Goal: Information Seeking & Learning: Learn about a topic

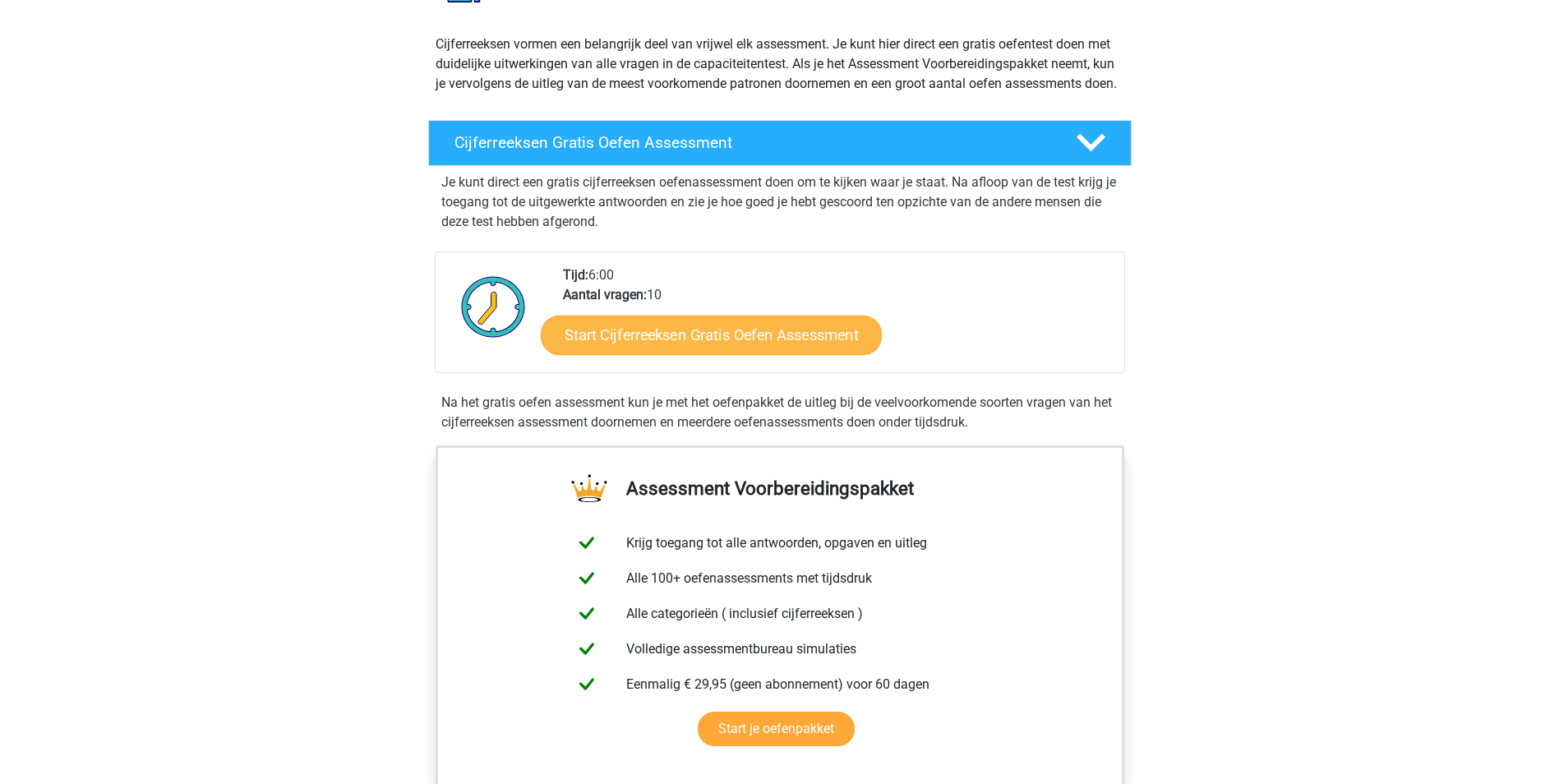
scroll to position [164, 0]
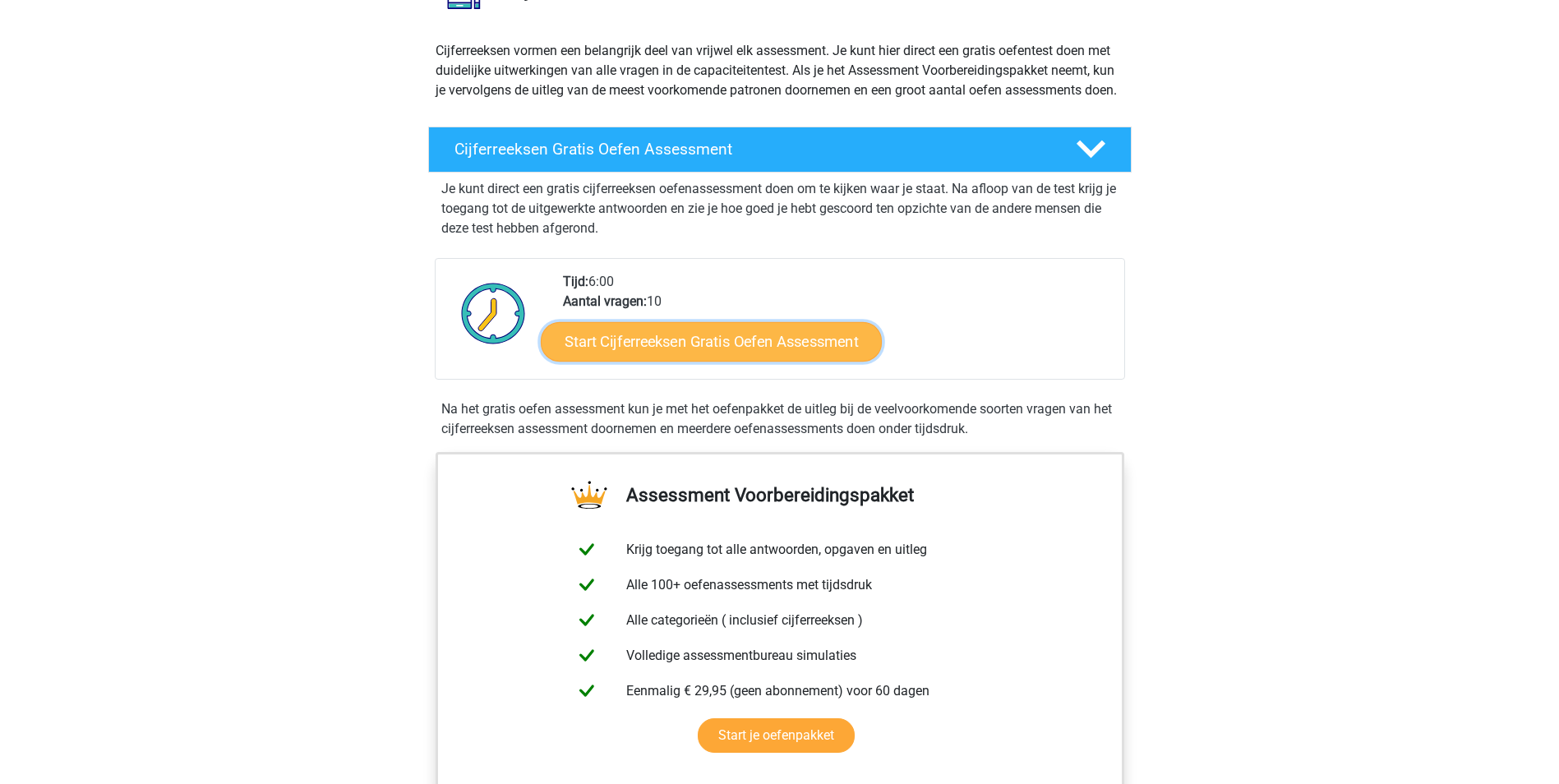
click at [666, 361] on link "Start Cijferreeksen Gratis Oefen Assessment" at bounding box center [711, 341] width 341 height 40
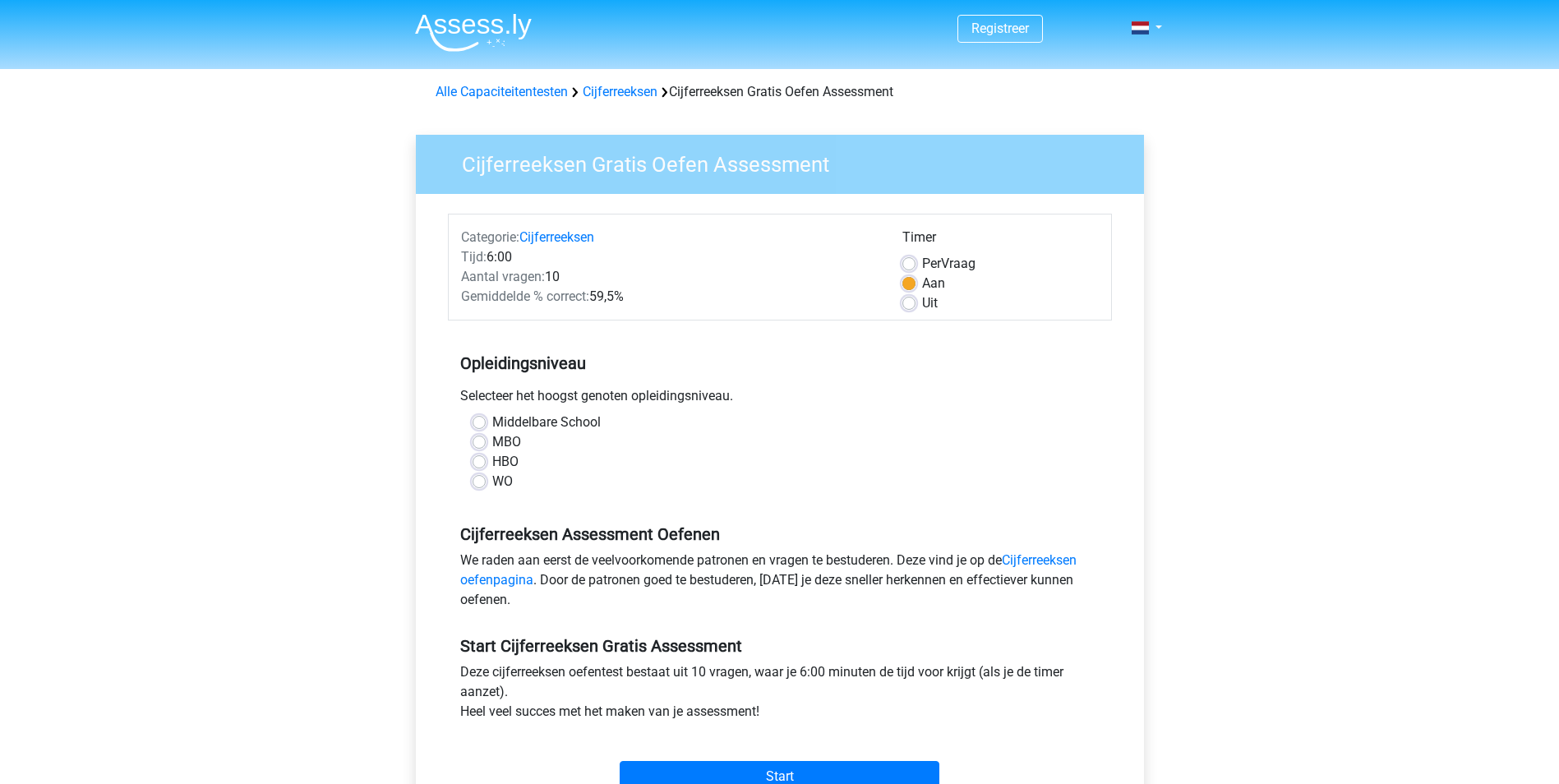
click at [500, 481] on label "WO" at bounding box center [502, 482] width 21 height 20
click at [486, 481] on input "WO" at bounding box center [479, 480] width 13 height 17
radio input "true"
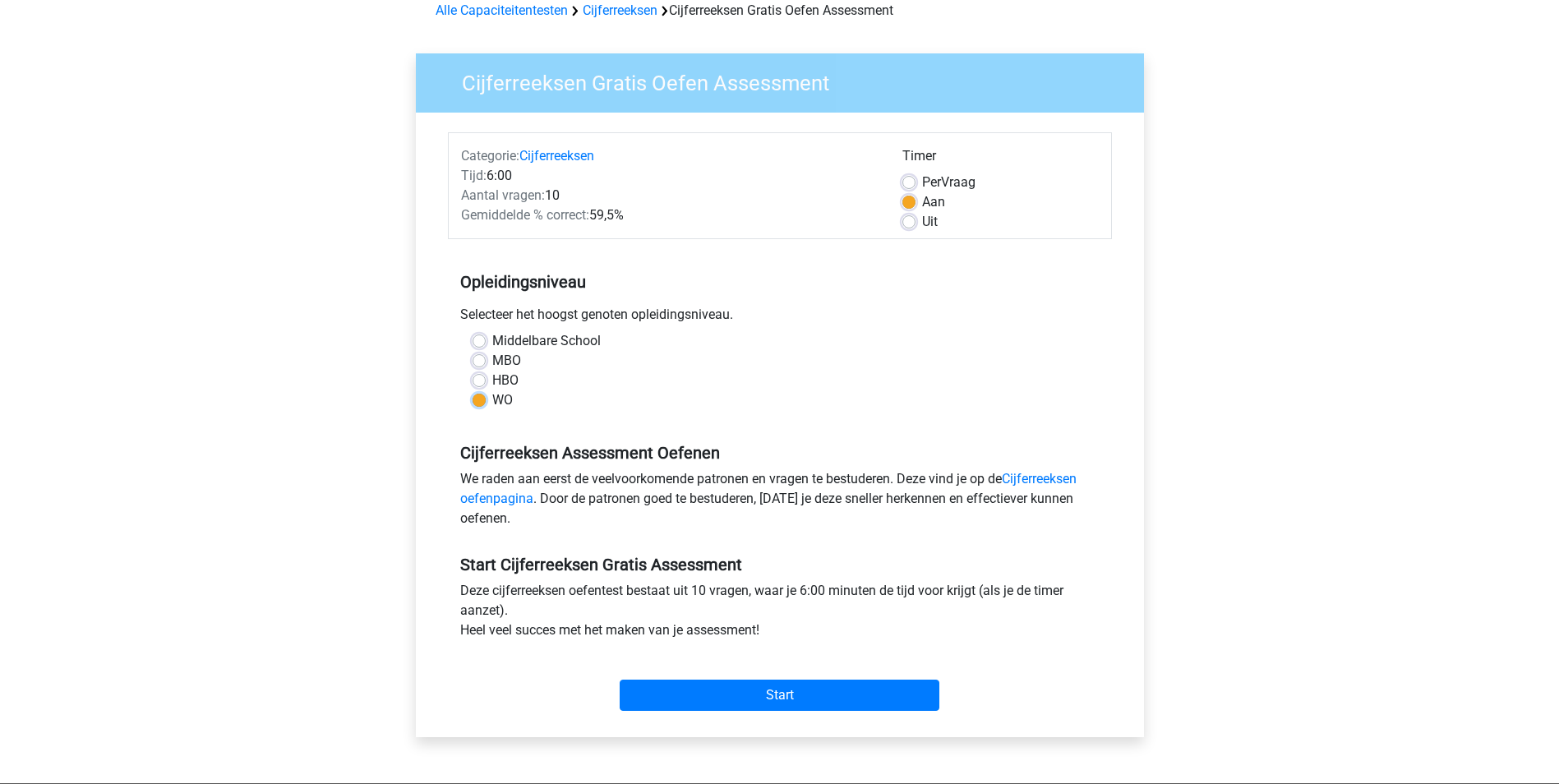
scroll to position [82, 0]
click at [1035, 476] on link "Cijferreeksen oefenpagina" at bounding box center [768, 487] width 616 height 36
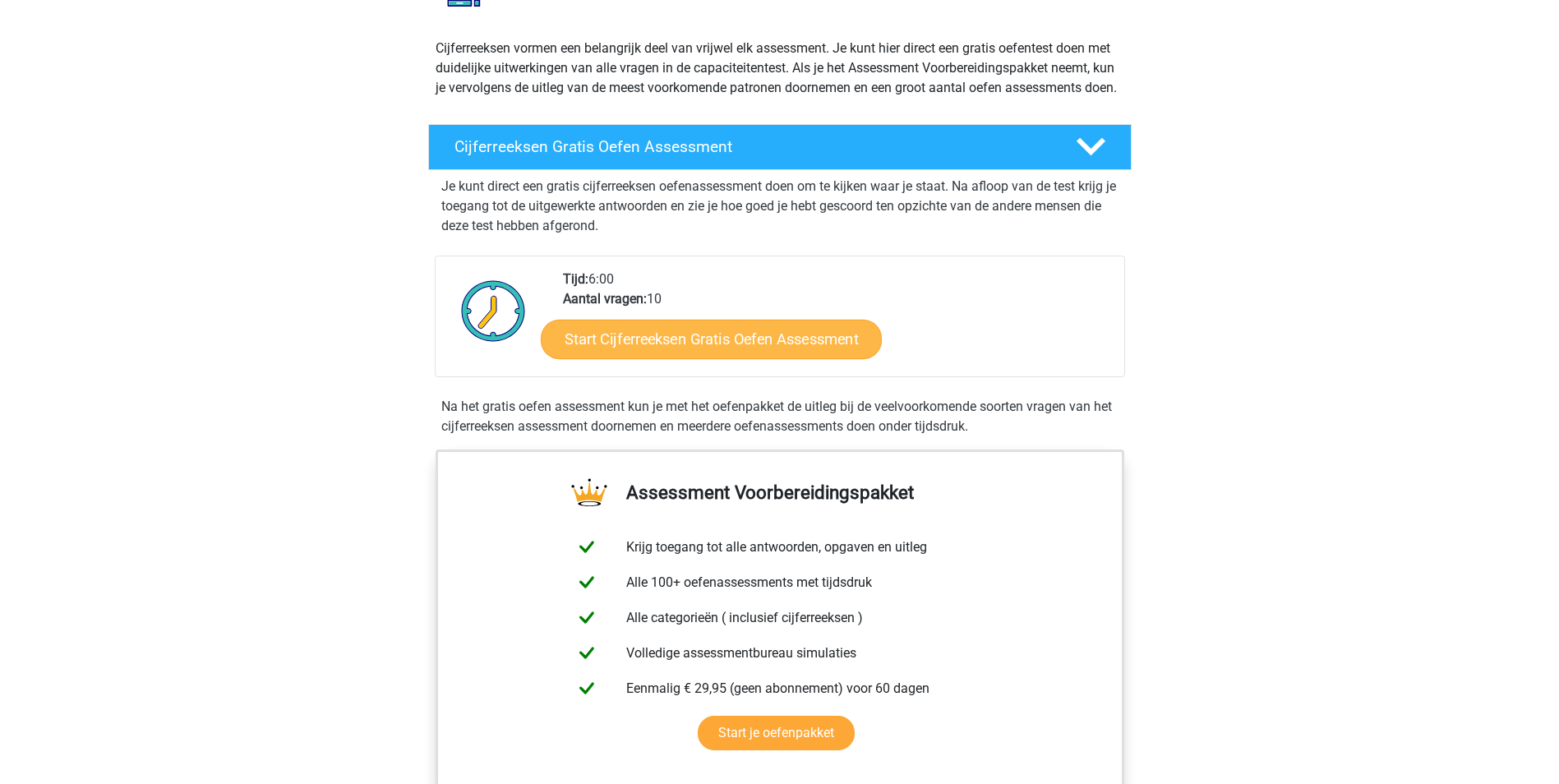
scroll to position [164, 0]
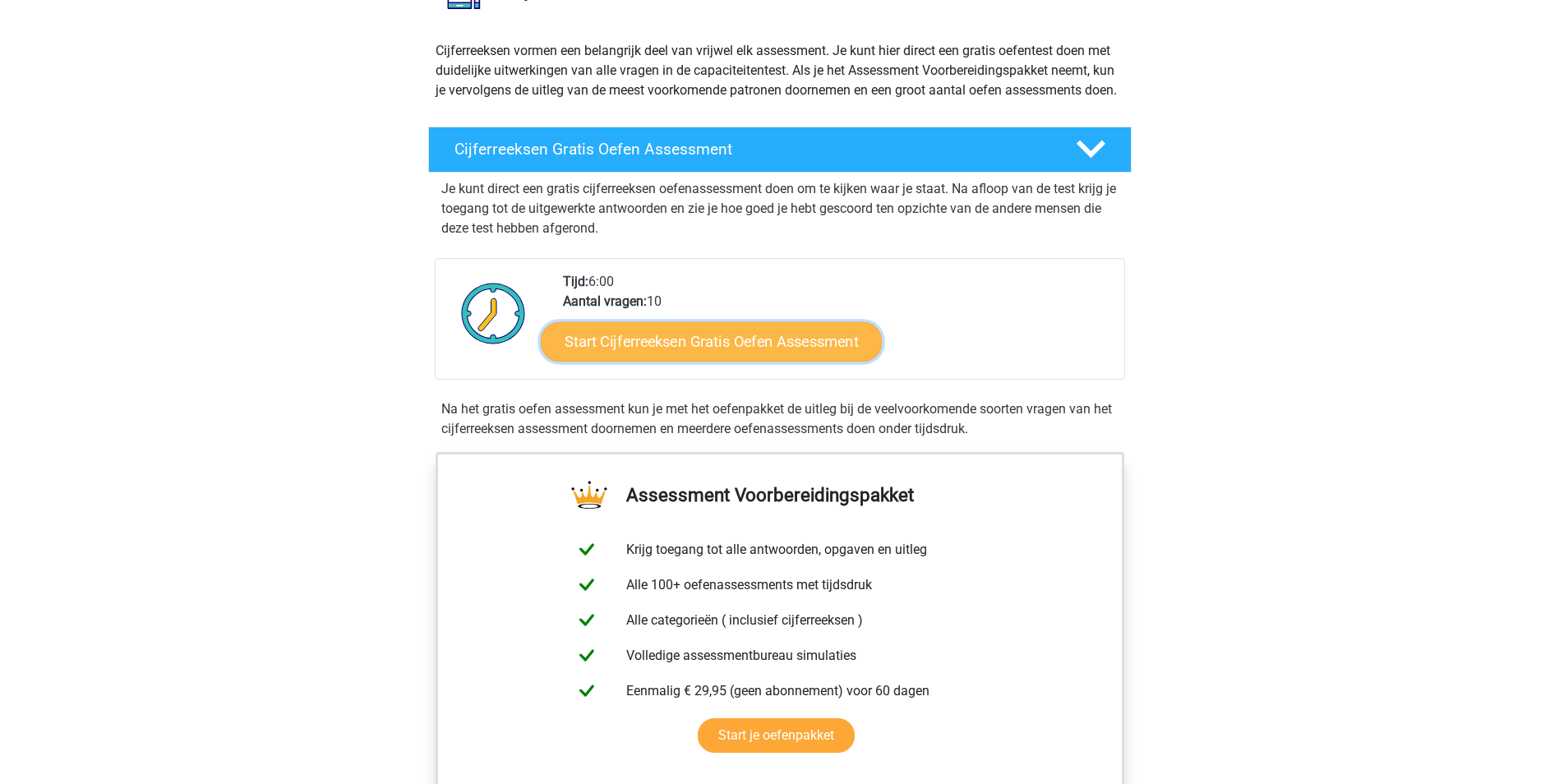
click at [670, 361] on link "Start Cijferreeksen Gratis Oefen Assessment" at bounding box center [711, 341] width 341 height 40
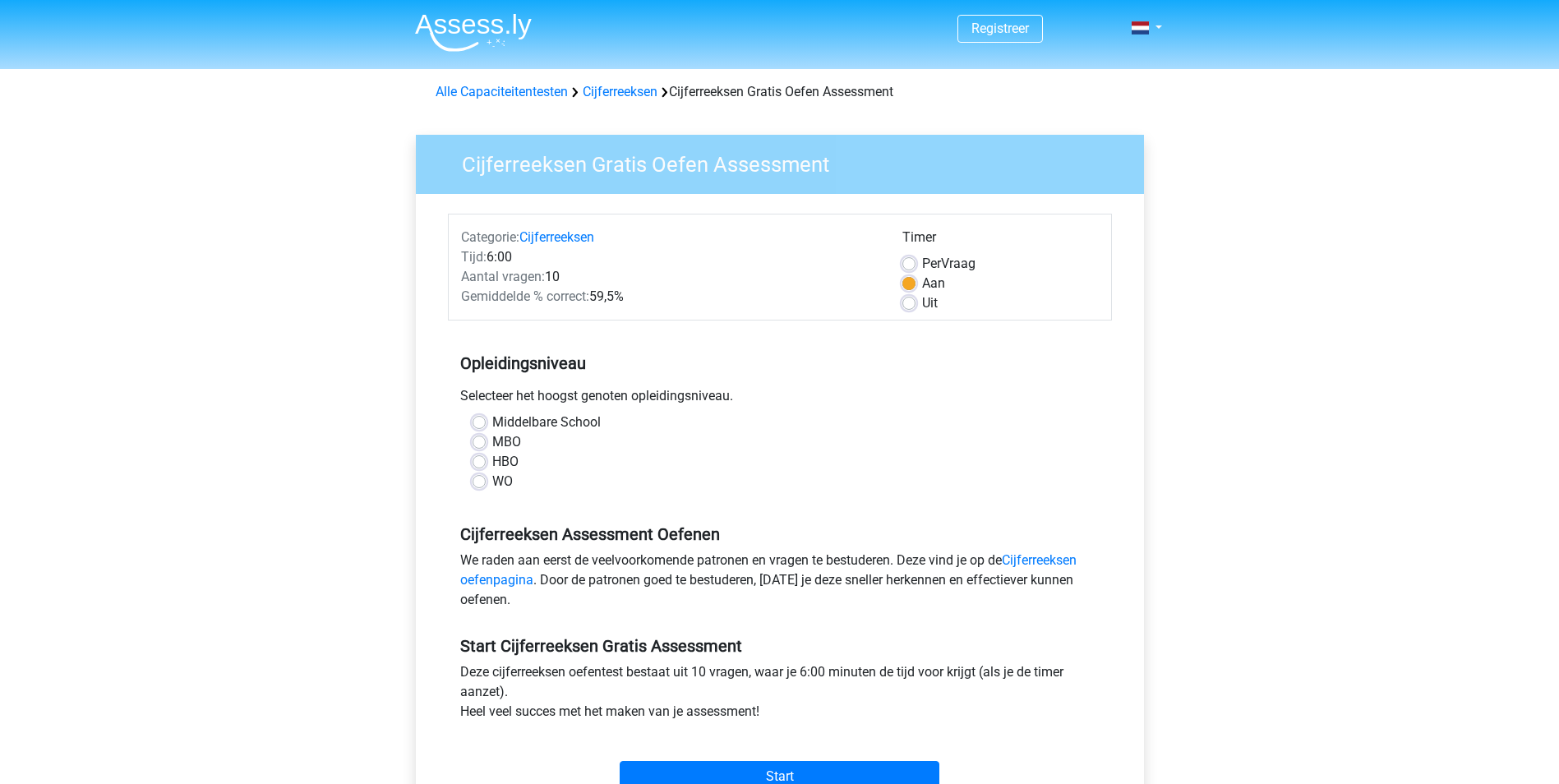
click at [492, 478] on label "WO" at bounding box center [502, 482] width 21 height 20
click at [473, 478] on input "WO" at bounding box center [479, 480] width 13 height 17
radio input "true"
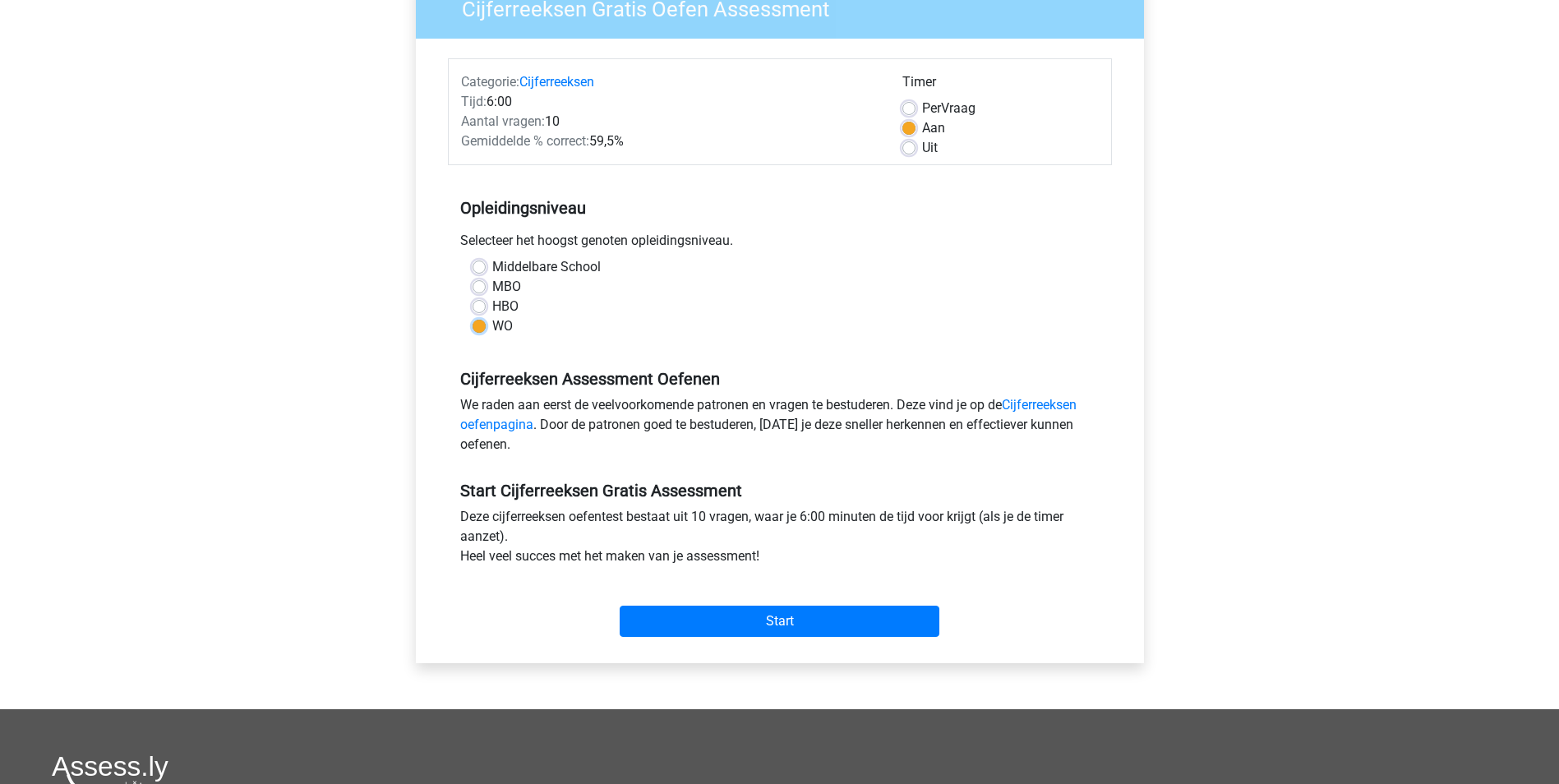
scroll to position [164, 0]
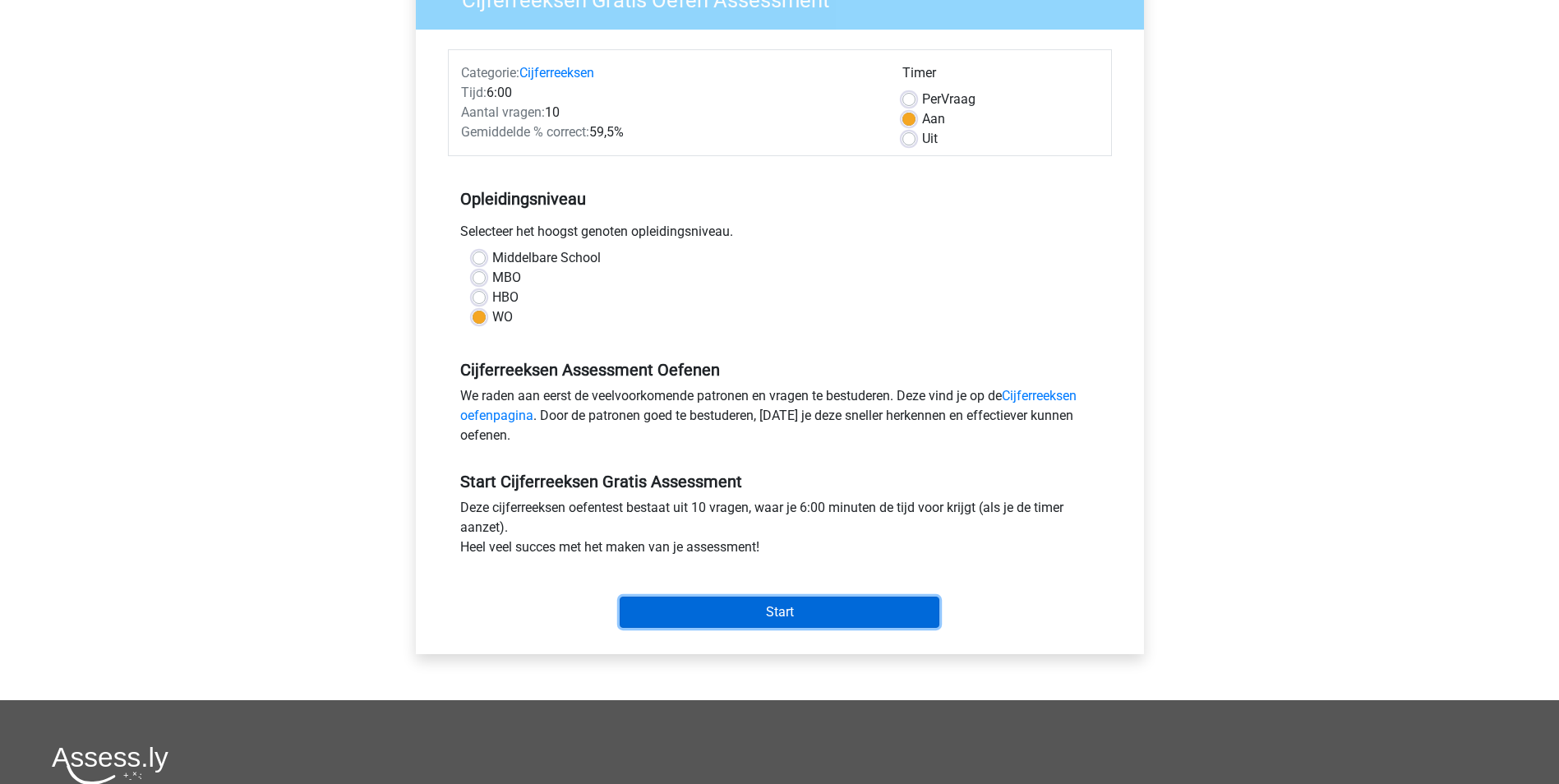
click at [770, 613] on input "Start" at bounding box center [779, 612] width 320 height 31
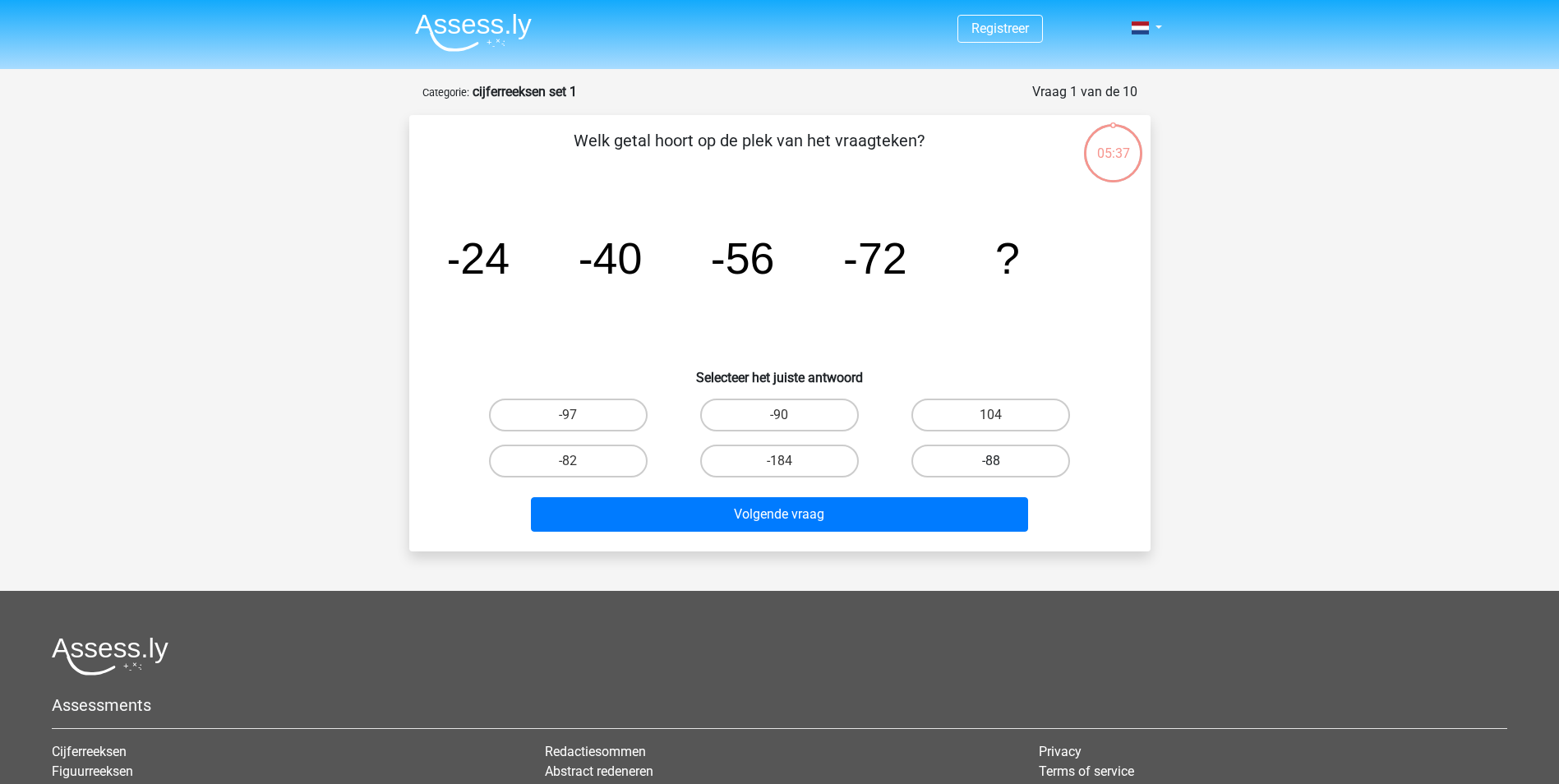
click at [1013, 458] on label "-88" at bounding box center [991, 461] width 159 height 33
click at [1001, 461] on input "-88" at bounding box center [996, 466] width 11 height 11
radio input "true"
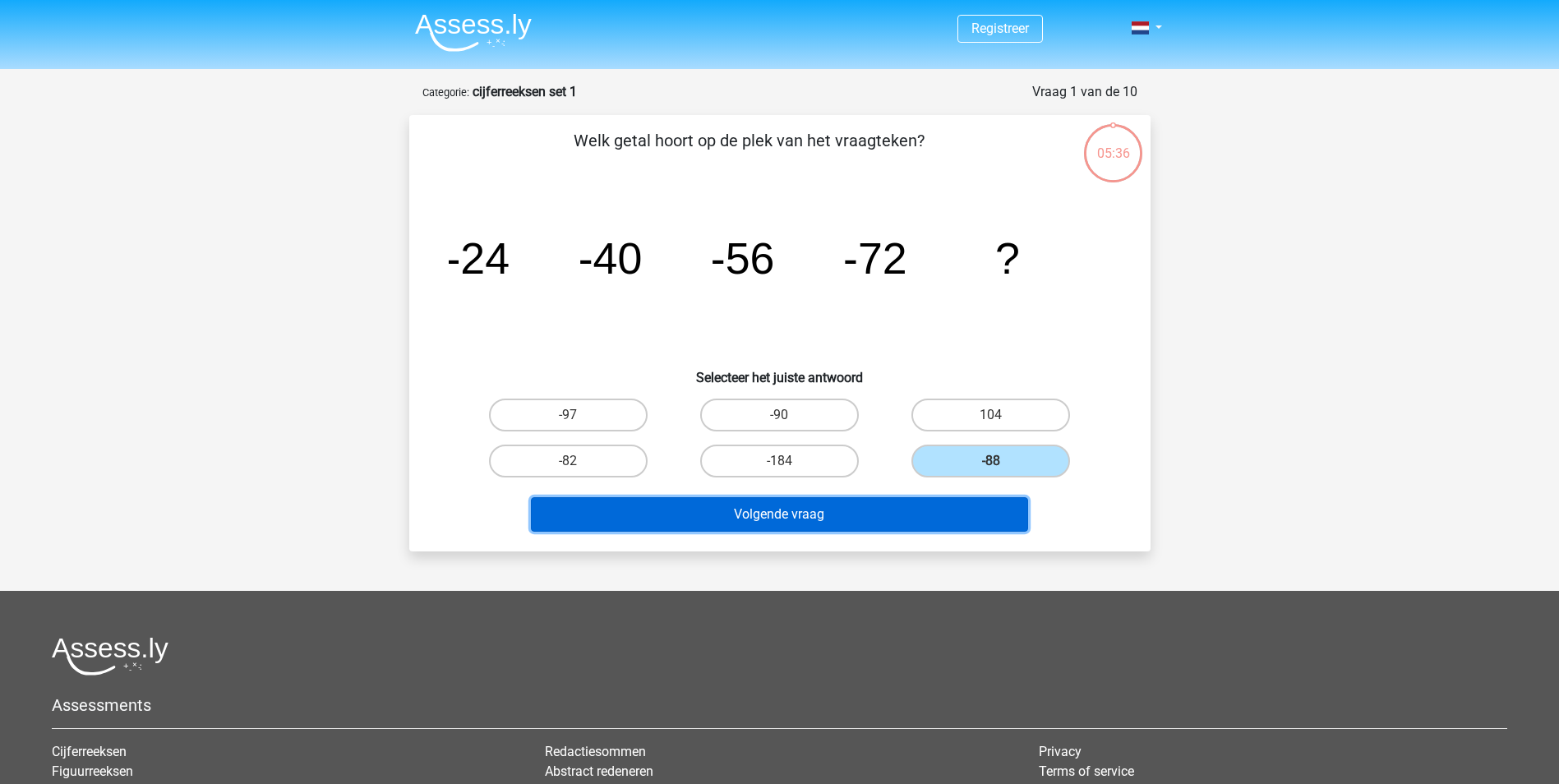
click at [816, 511] on button "Volgende vraag" at bounding box center [779, 515] width 497 height 35
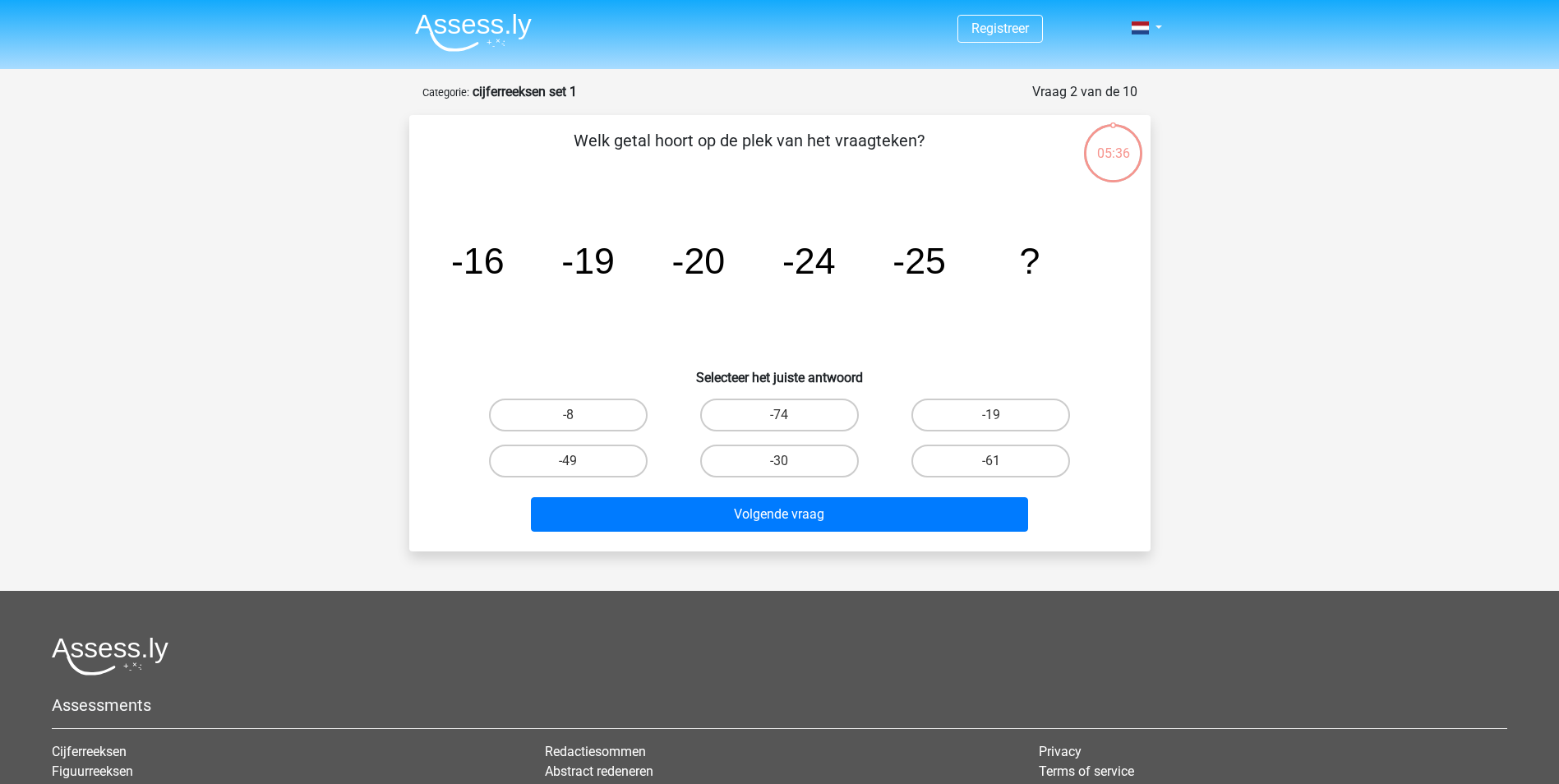
scroll to position [82, 0]
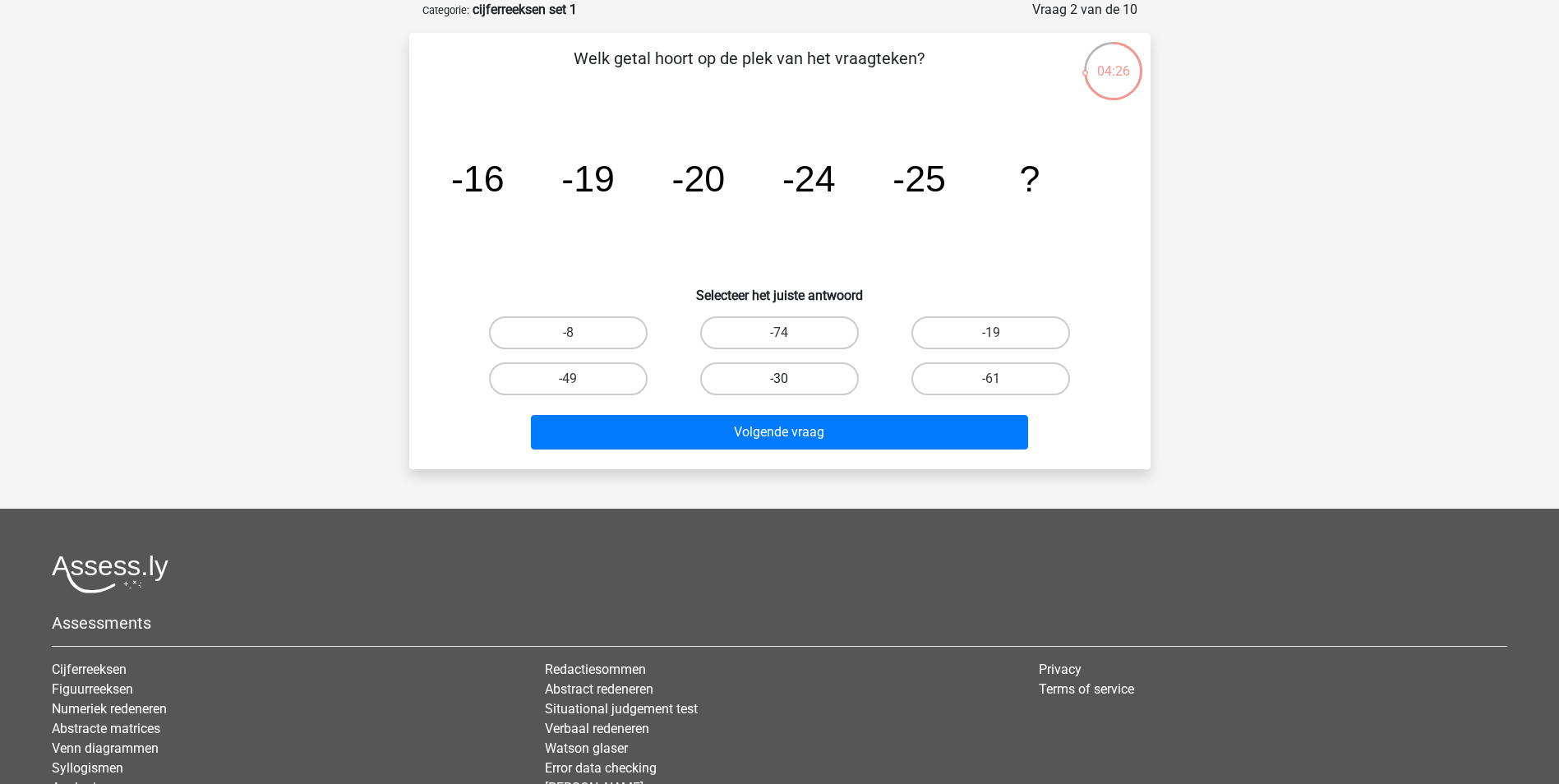
click at [791, 381] on label "-30" at bounding box center [779, 379] width 159 height 33
click at [790, 381] on input "-30" at bounding box center [784, 383] width 11 height 11
radio input "true"
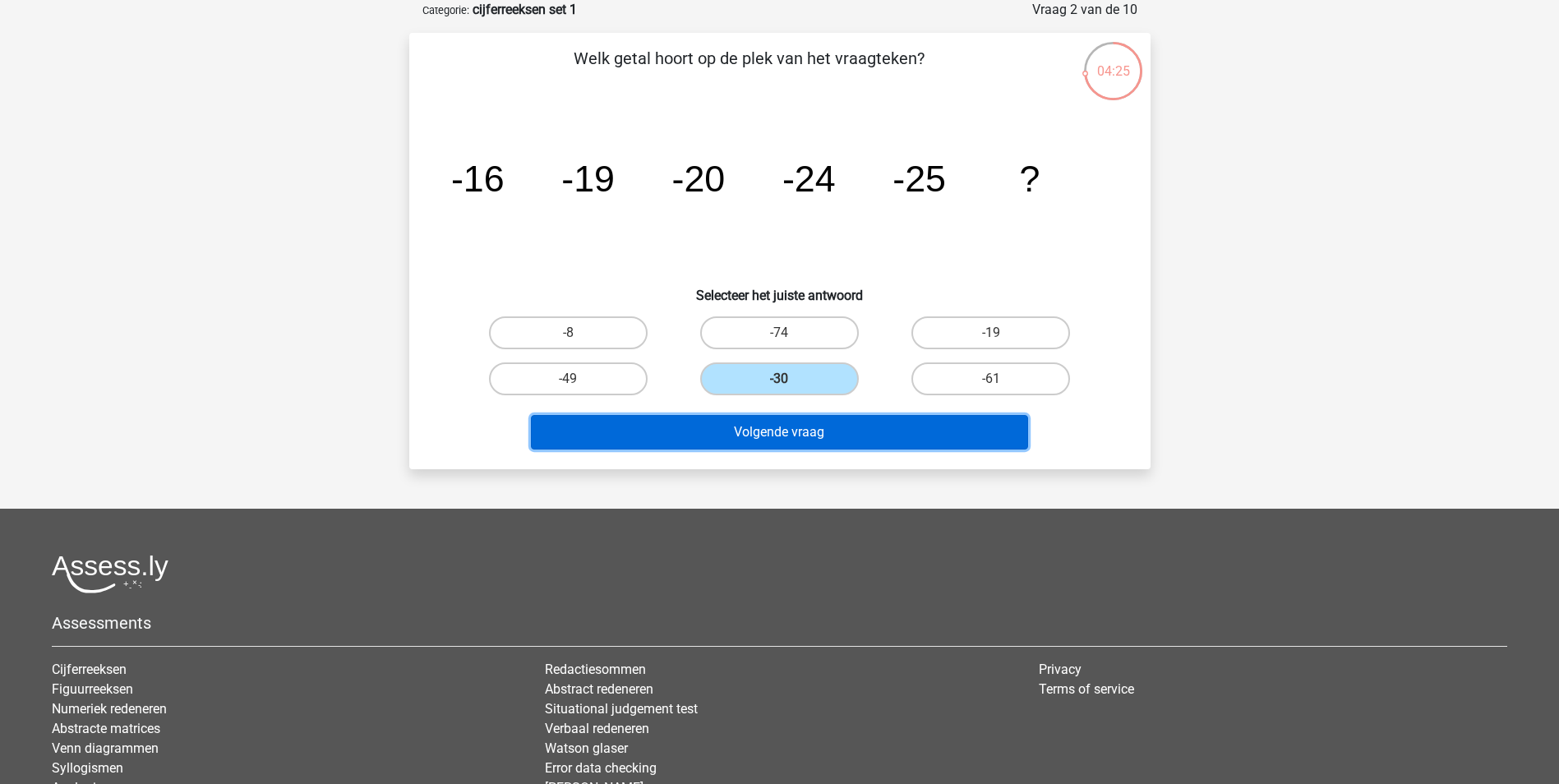
click at [791, 430] on button "Volgende vraag" at bounding box center [779, 432] width 497 height 35
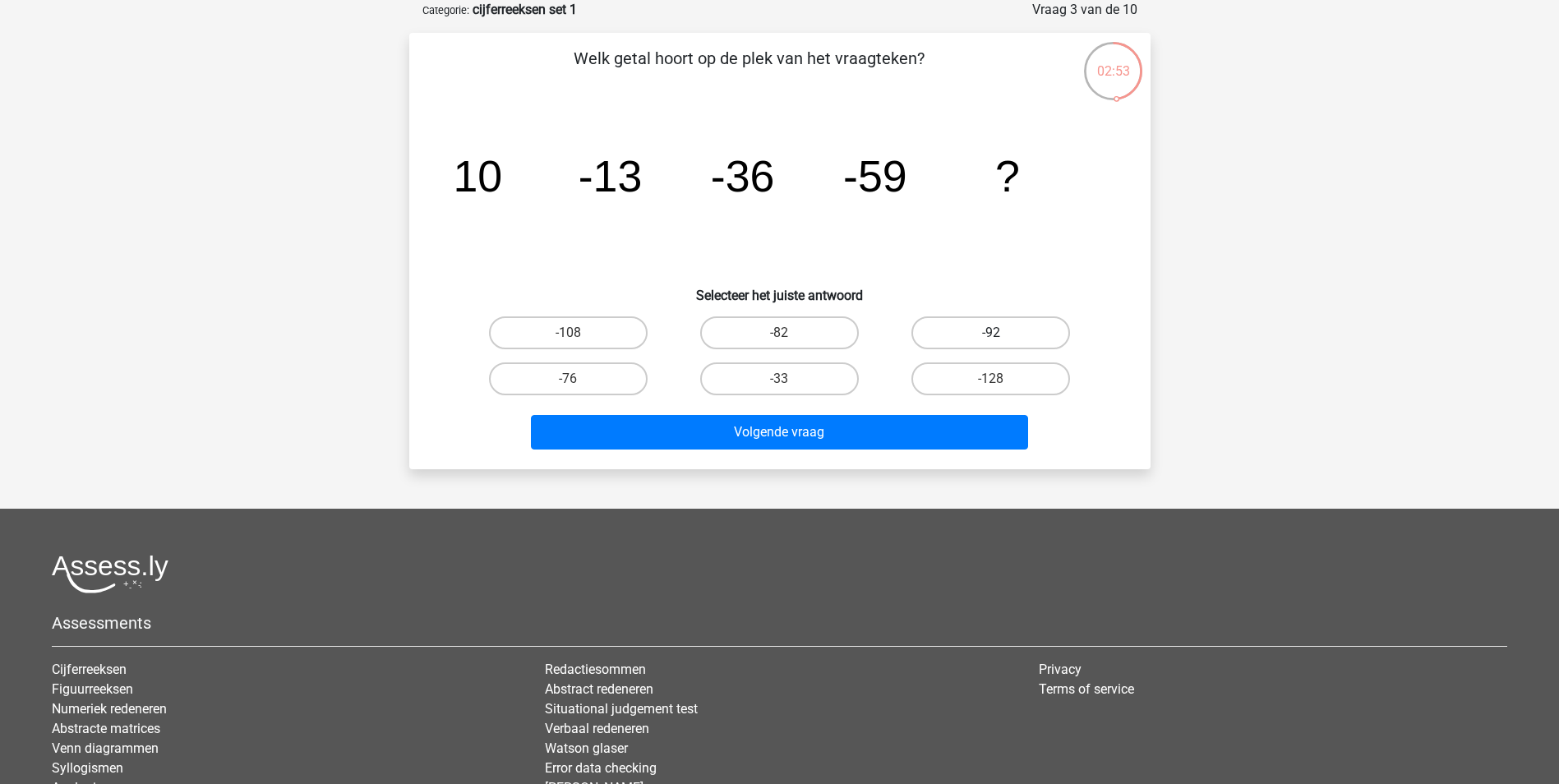
click at [975, 335] on label "-92" at bounding box center [991, 333] width 159 height 33
click at [991, 335] on input "-92" at bounding box center [996, 338] width 11 height 11
radio input "true"
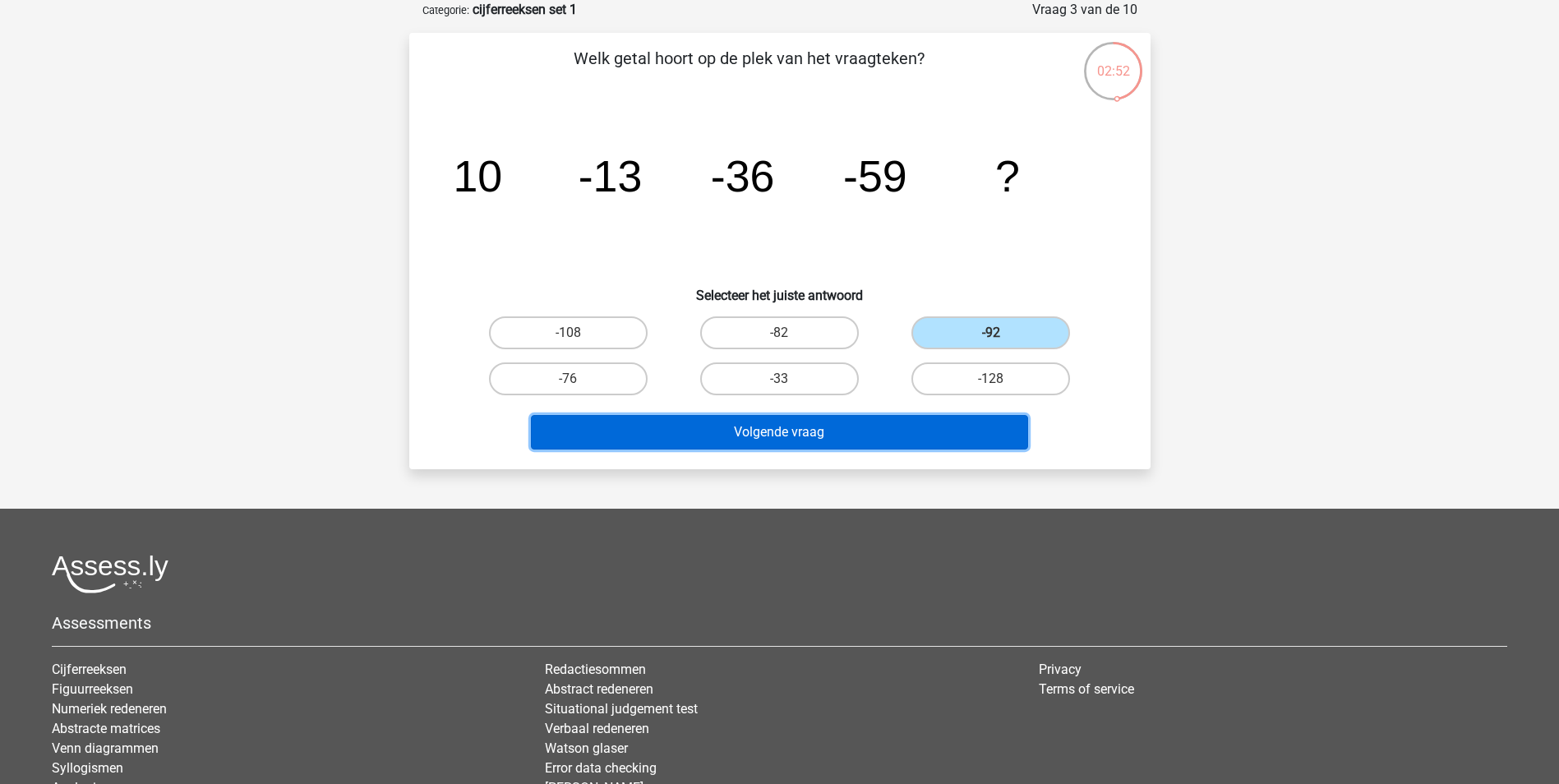
click at [772, 433] on button "Volgende vraag" at bounding box center [779, 432] width 497 height 35
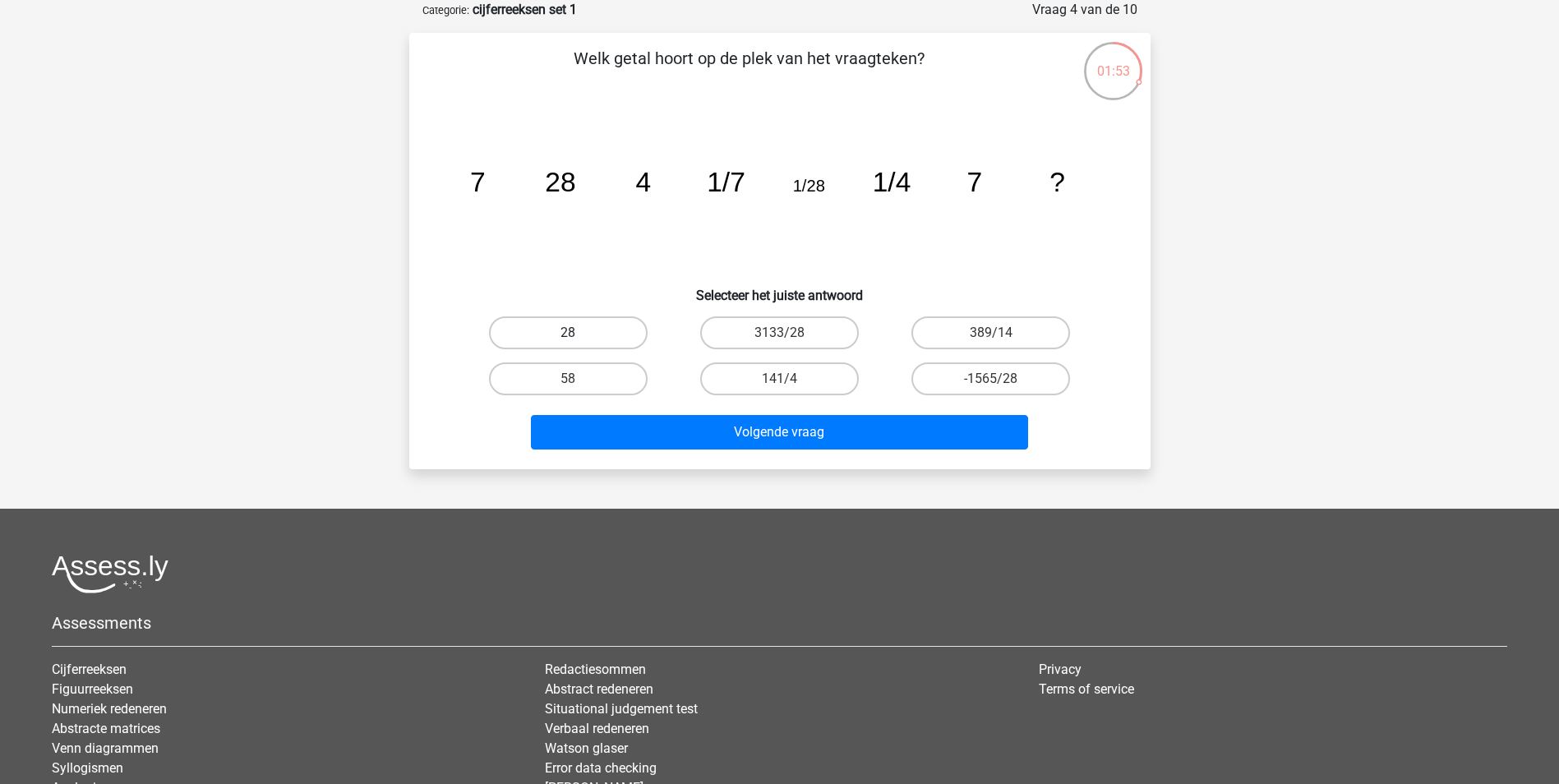
click at [591, 328] on label "28" at bounding box center [568, 333] width 159 height 33
click at [578, 333] on input "28" at bounding box center [573, 338] width 11 height 11
radio input "true"
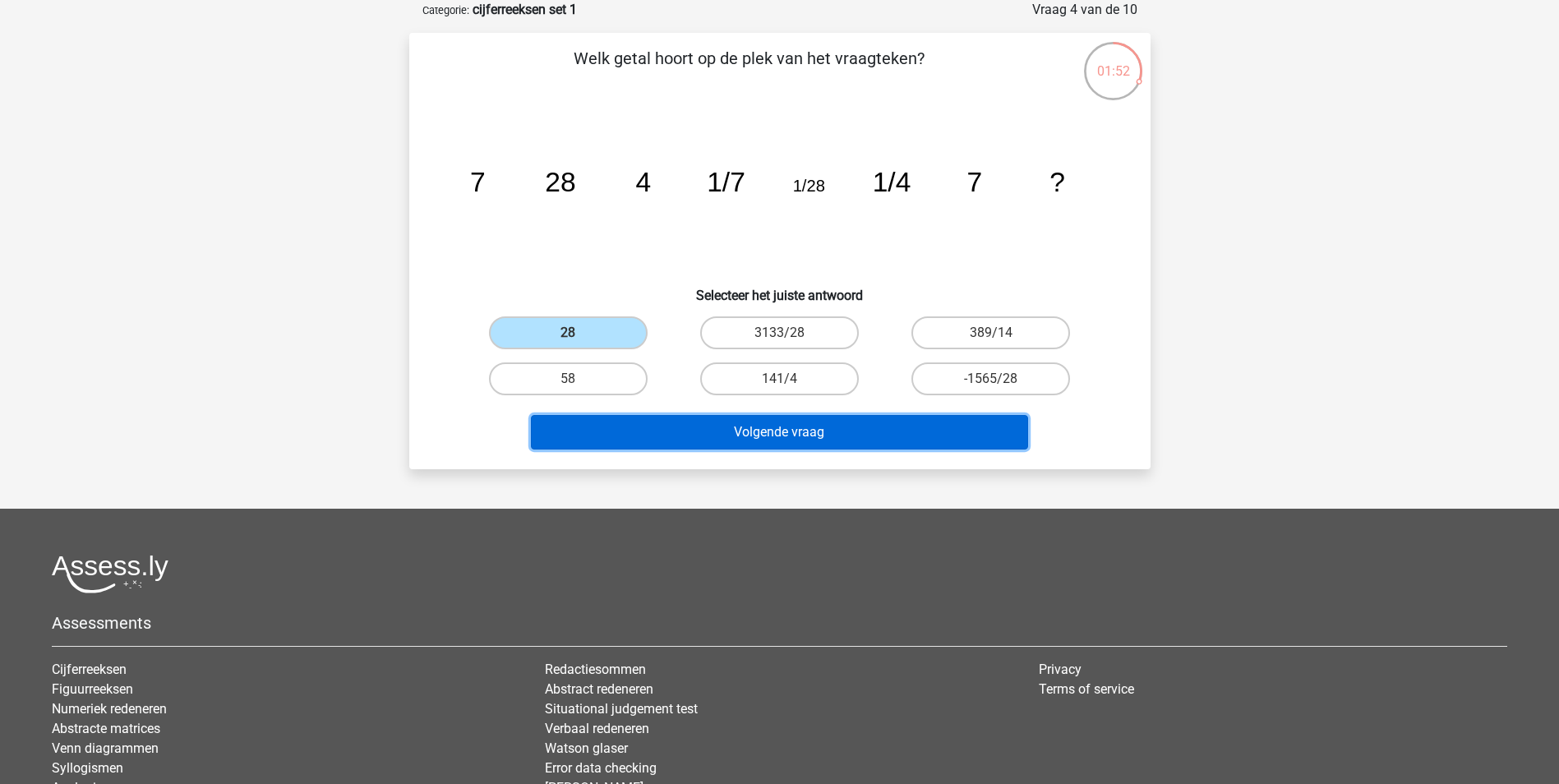
click at [781, 434] on button "Volgende vraag" at bounding box center [779, 432] width 497 height 35
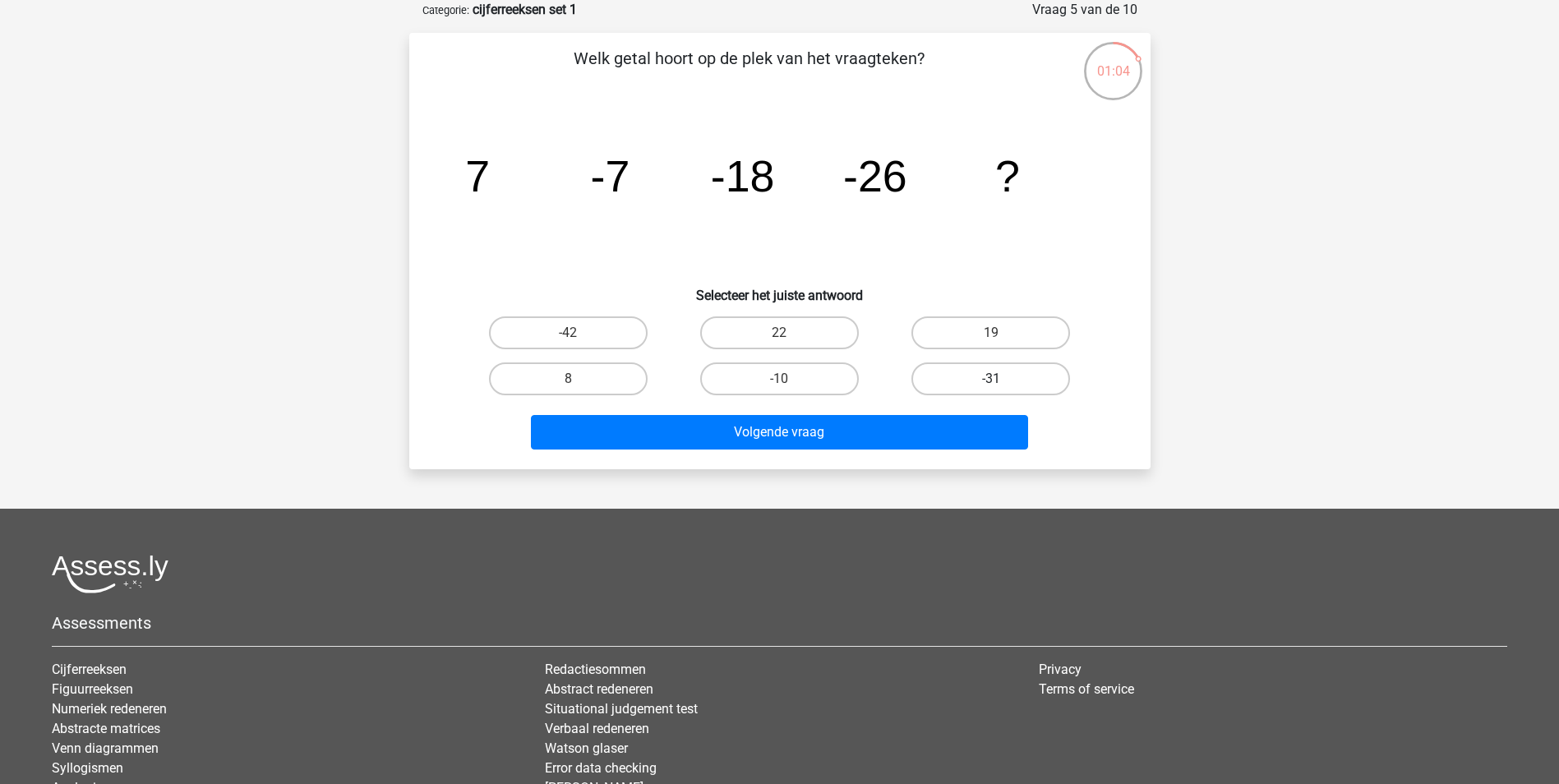
click at [1003, 375] on label "-31" at bounding box center [991, 379] width 159 height 33
click at [1001, 378] on input "-31" at bounding box center [996, 383] width 11 height 11
radio input "true"
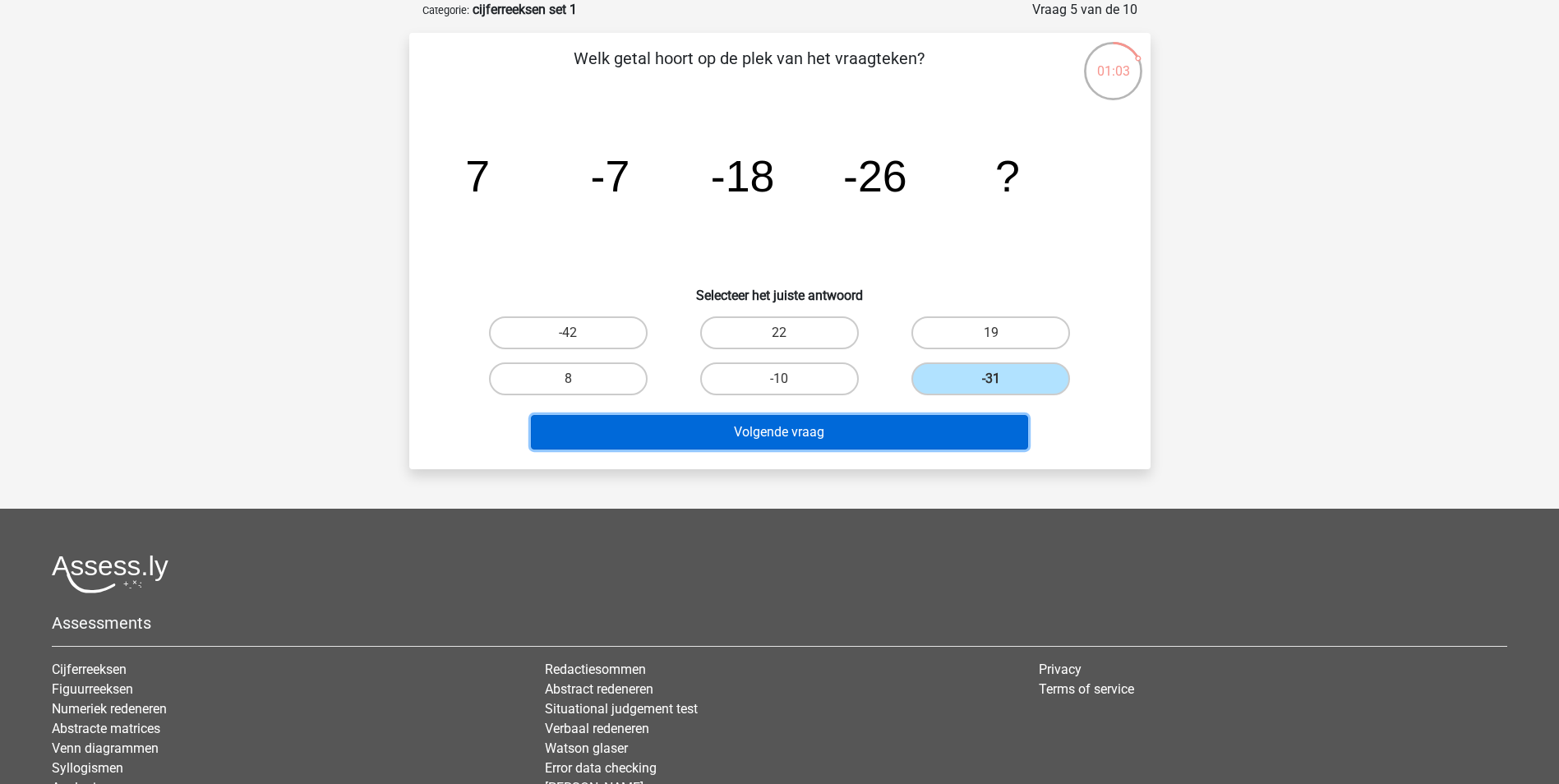
click at [853, 430] on button "Volgende vraag" at bounding box center [779, 432] width 497 height 35
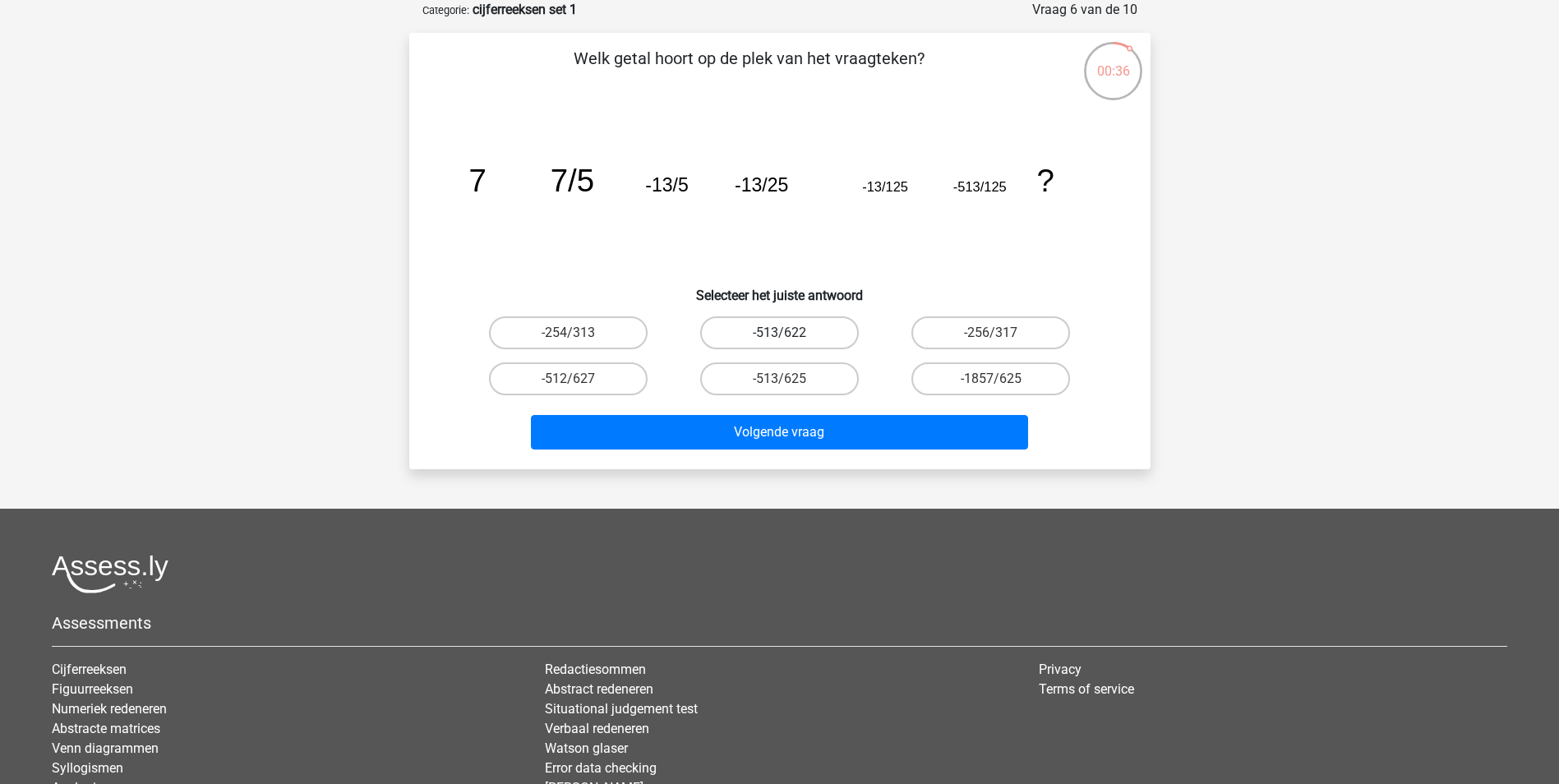
click at [828, 330] on label "-513/622" at bounding box center [779, 333] width 159 height 33
click at [790, 333] on input "-513/622" at bounding box center [784, 338] width 11 height 11
radio input "true"
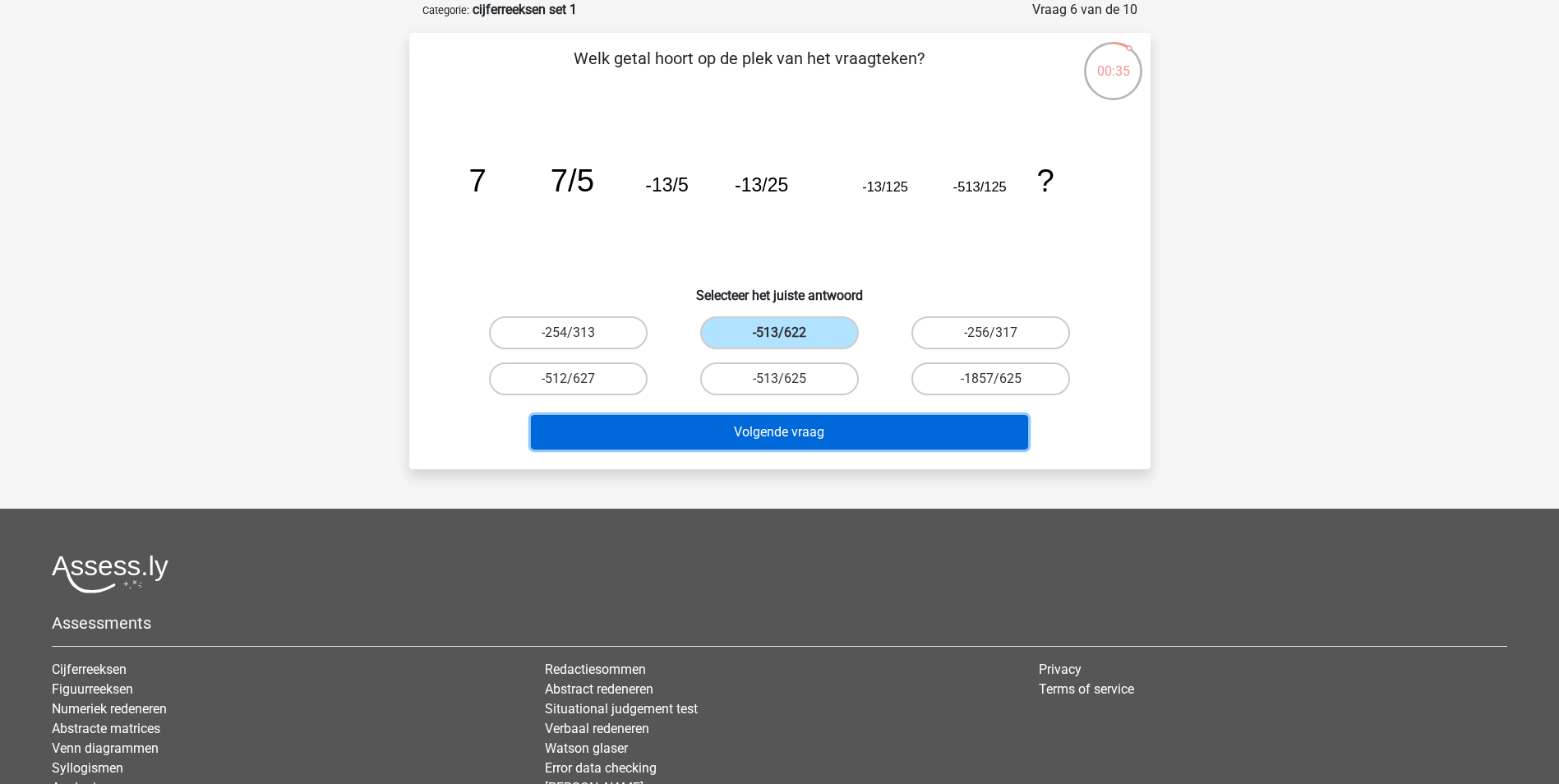
click at [813, 435] on button "Volgende vraag" at bounding box center [779, 432] width 497 height 35
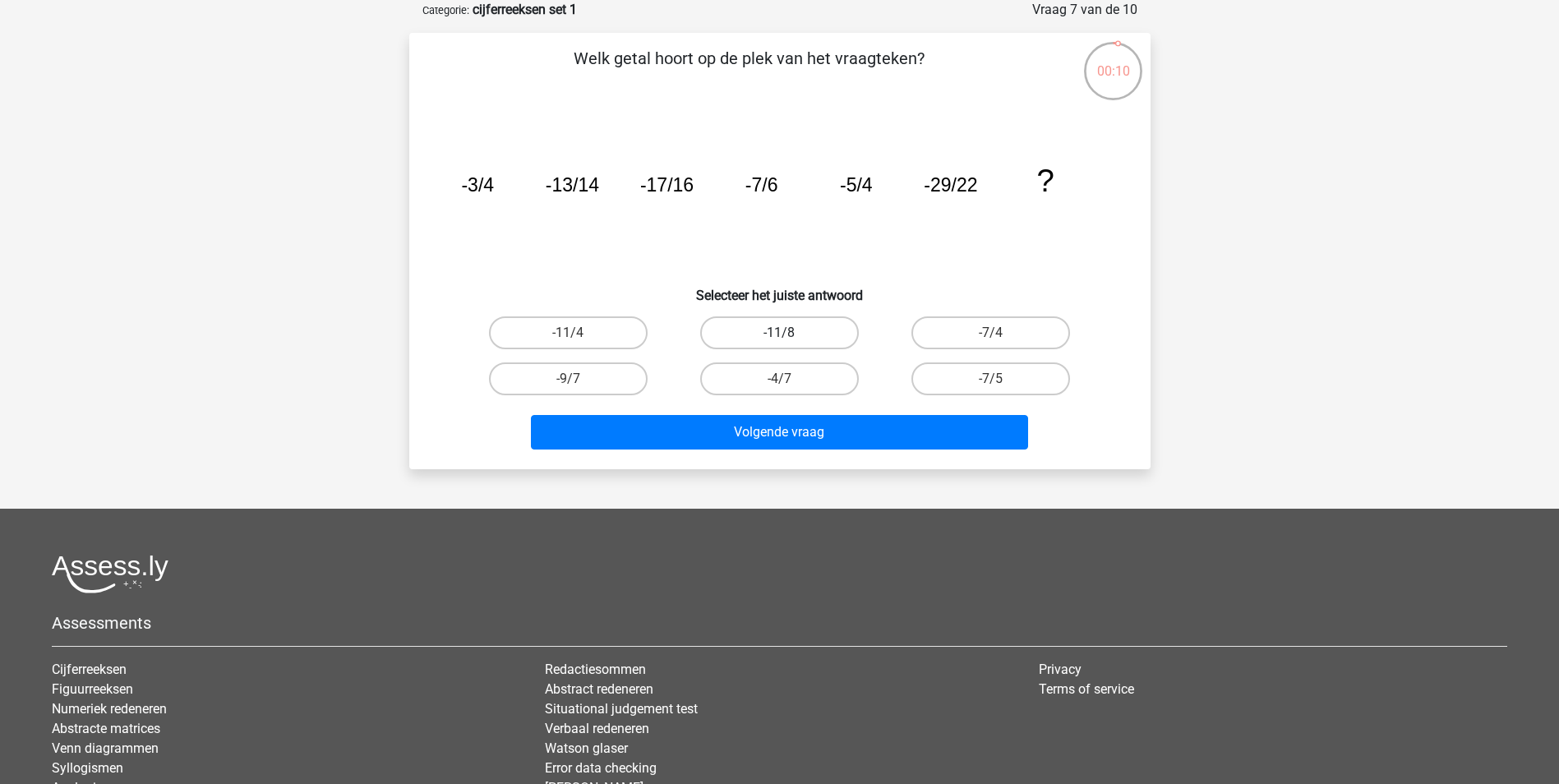
click at [762, 333] on label "-11/8" at bounding box center [779, 333] width 159 height 33
click at [779, 333] on input "-11/8" at bounding box center [784, 338] width 11 height 11
radio input "true"
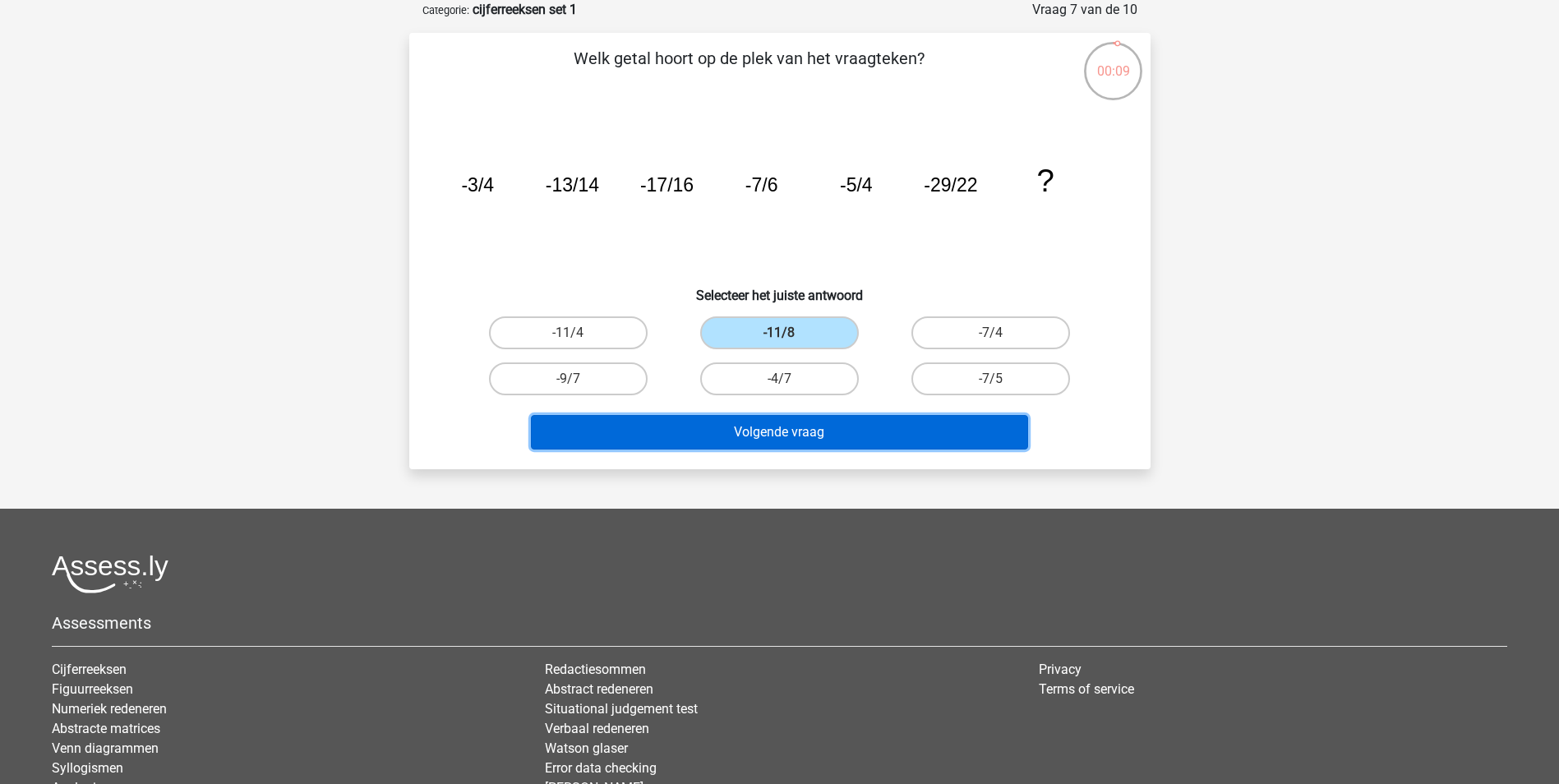
click at [788, 442] on button "Volgende vraag" at bounding box center [779, 432] width 497 height 35
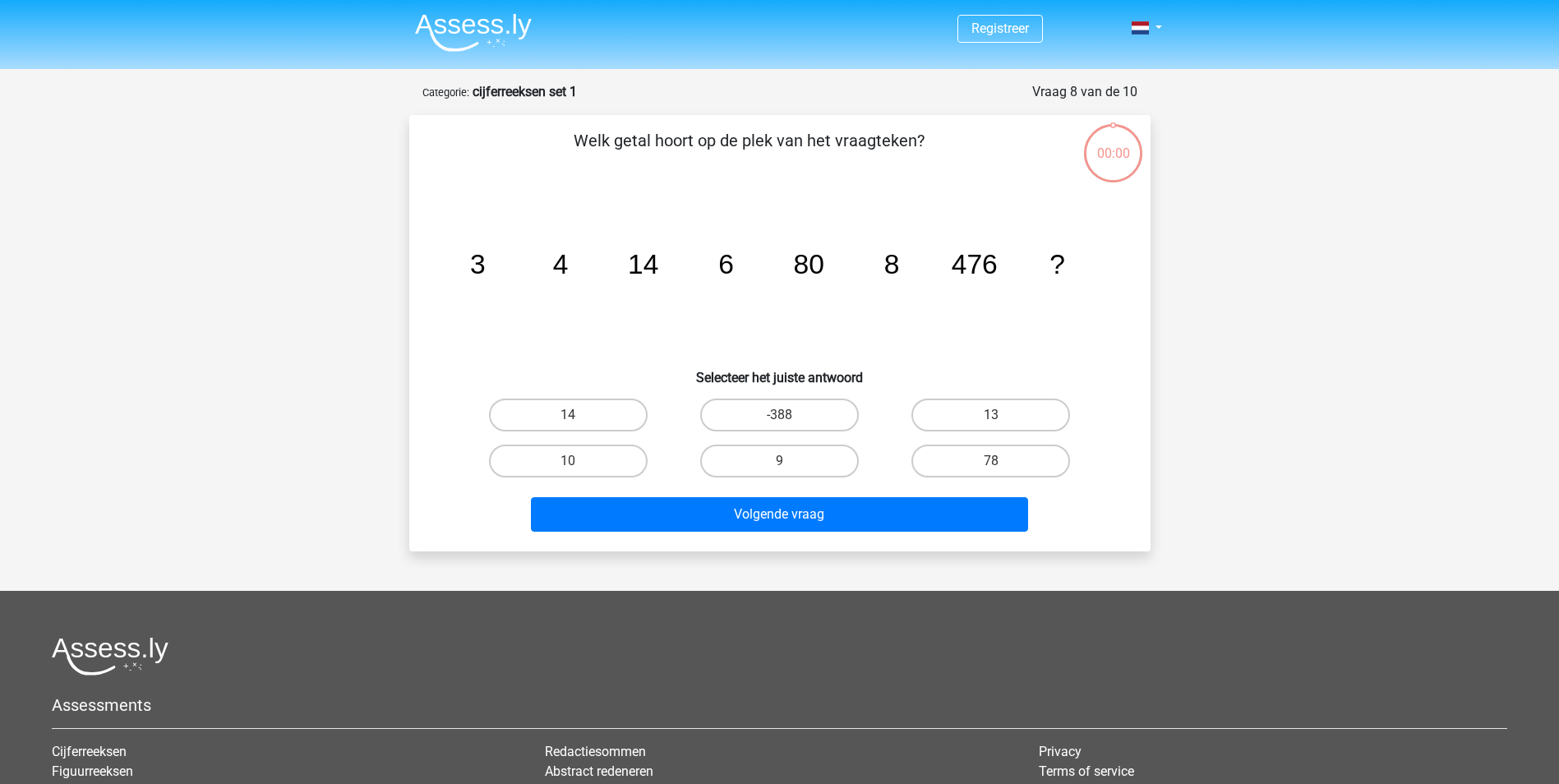
scroll to position [82, 0]
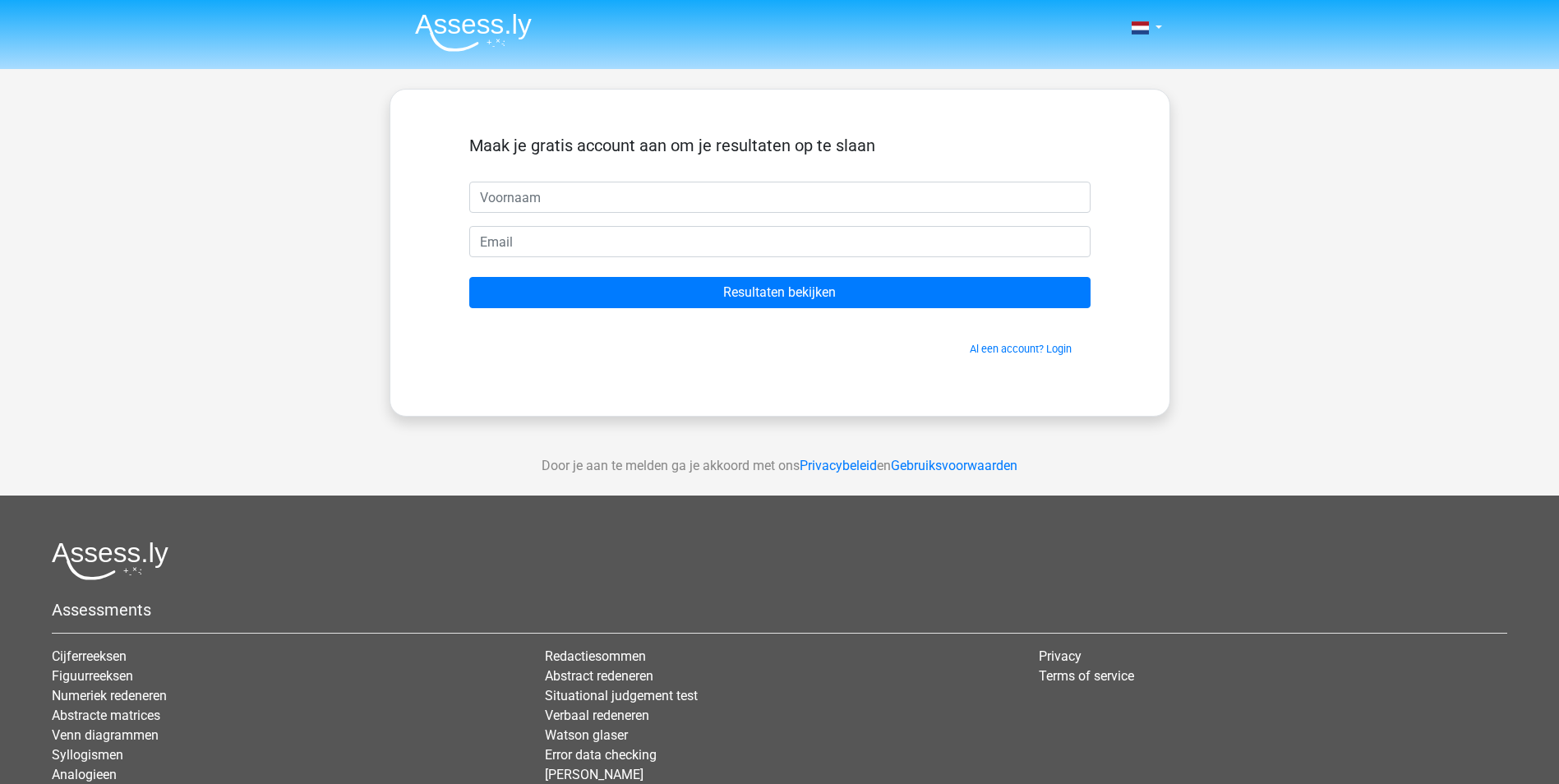
click at [601, 195] on input "text" at bounding box center [780, 197] width 621 height 31
type input "jeroen"
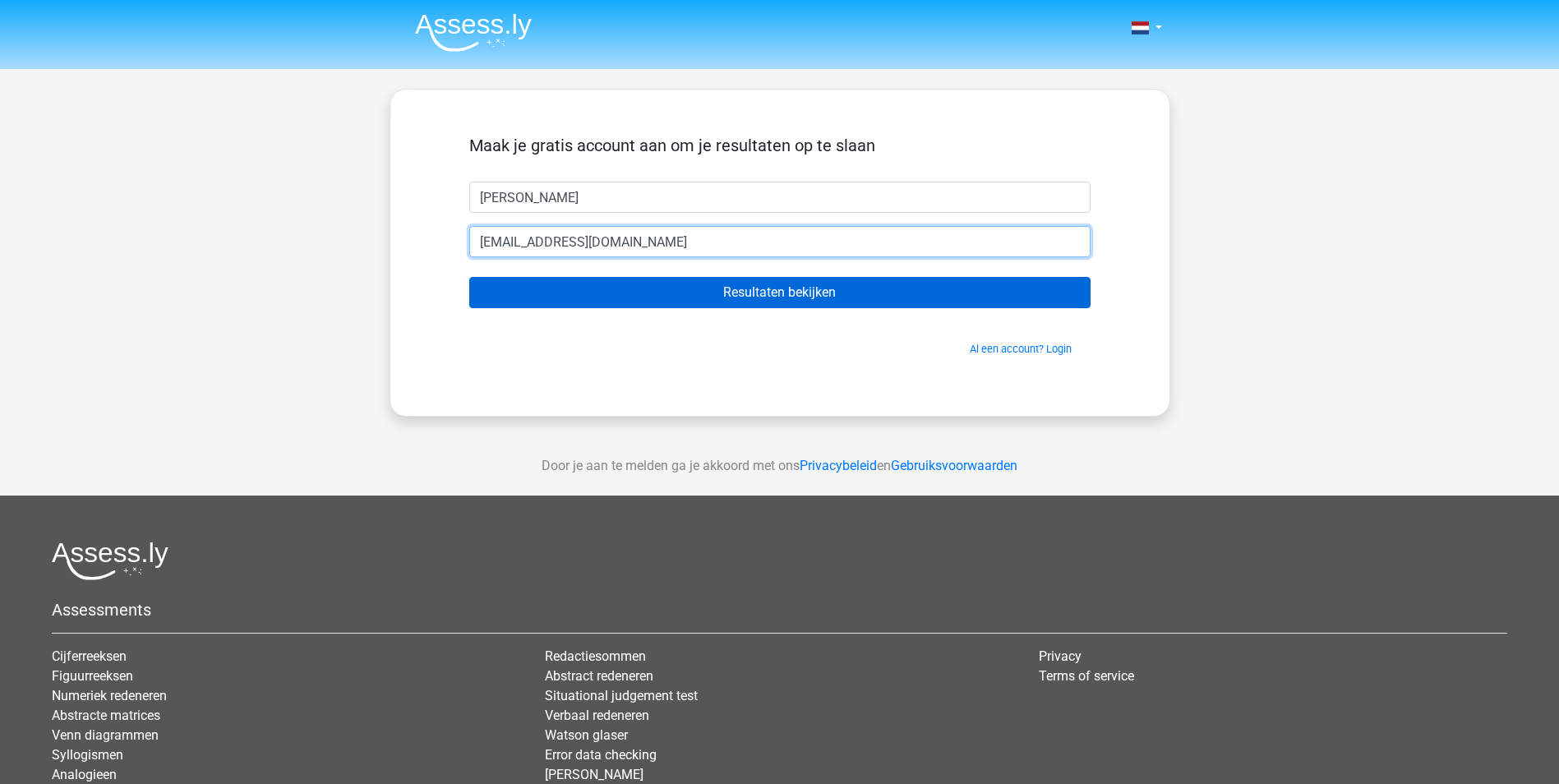
type input "jeroenbolenius@hetnet.nl"
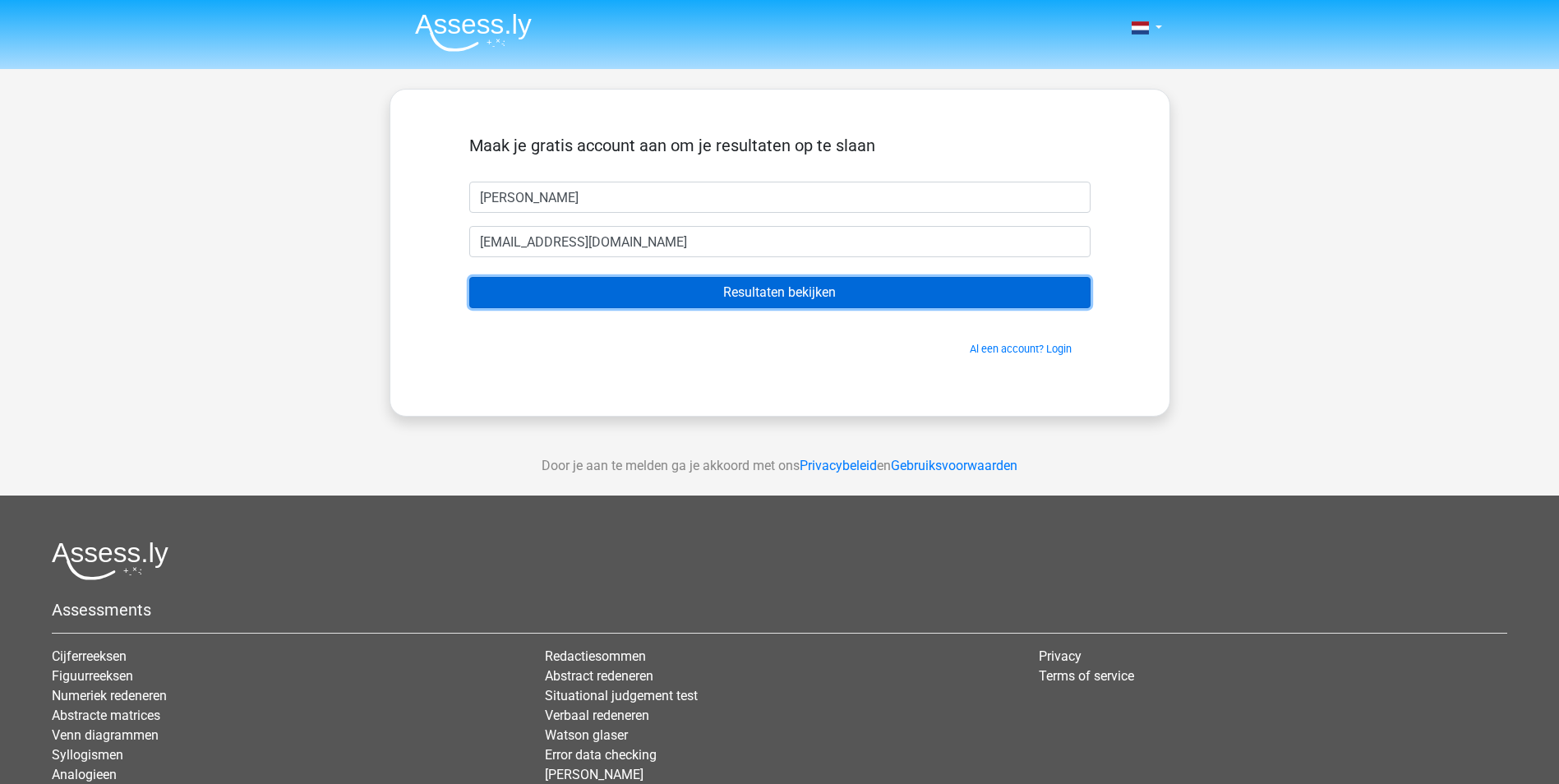
click at [834, 295] on input "Resultaten bekijken" at bounding box center [780, 292] width 621 height 31
click at [774, 293] on input "Resultaten bekijken" at bounding box center [780, 292] width 621 height 31
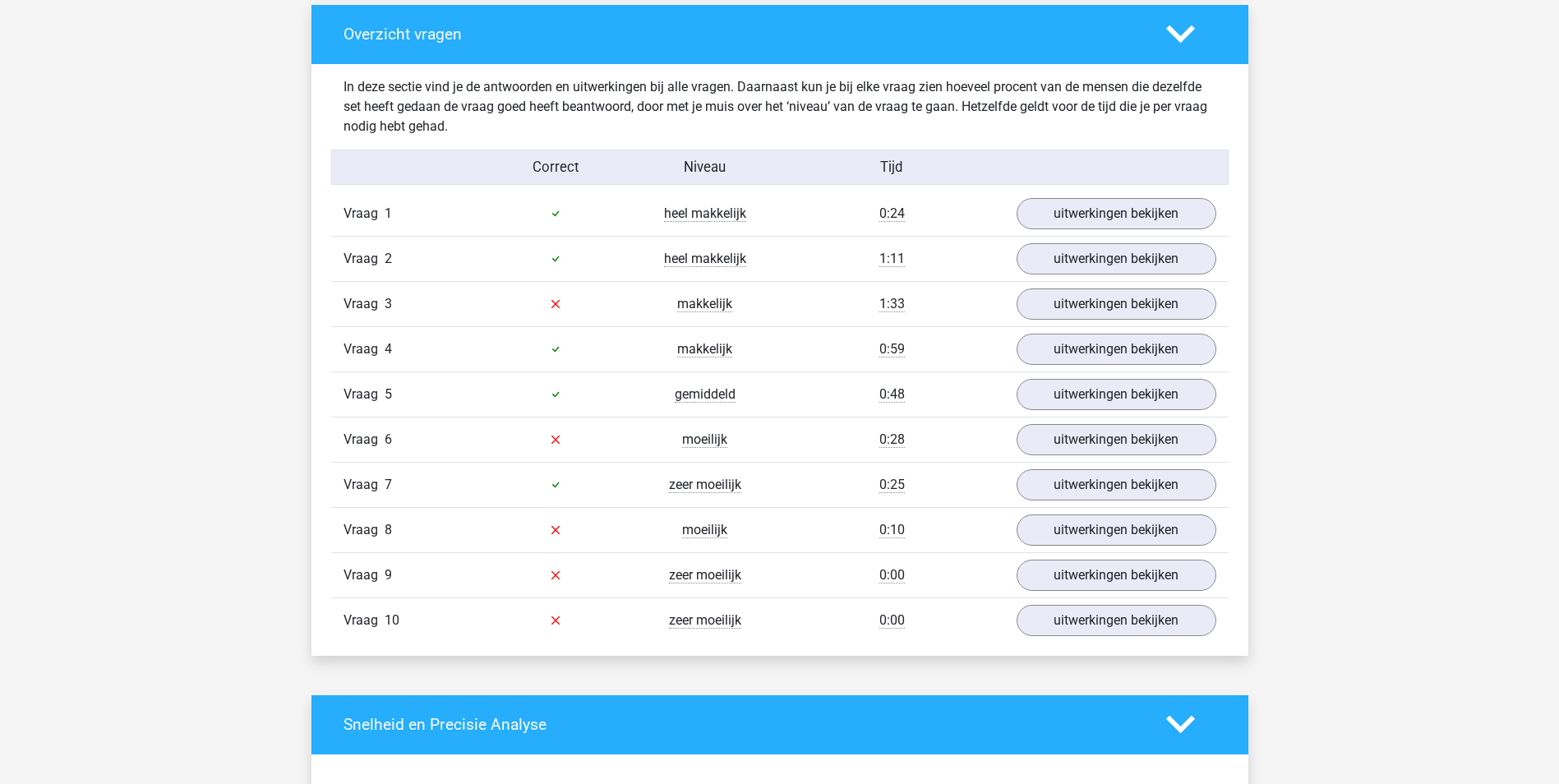
scroll to position [1233, 0]
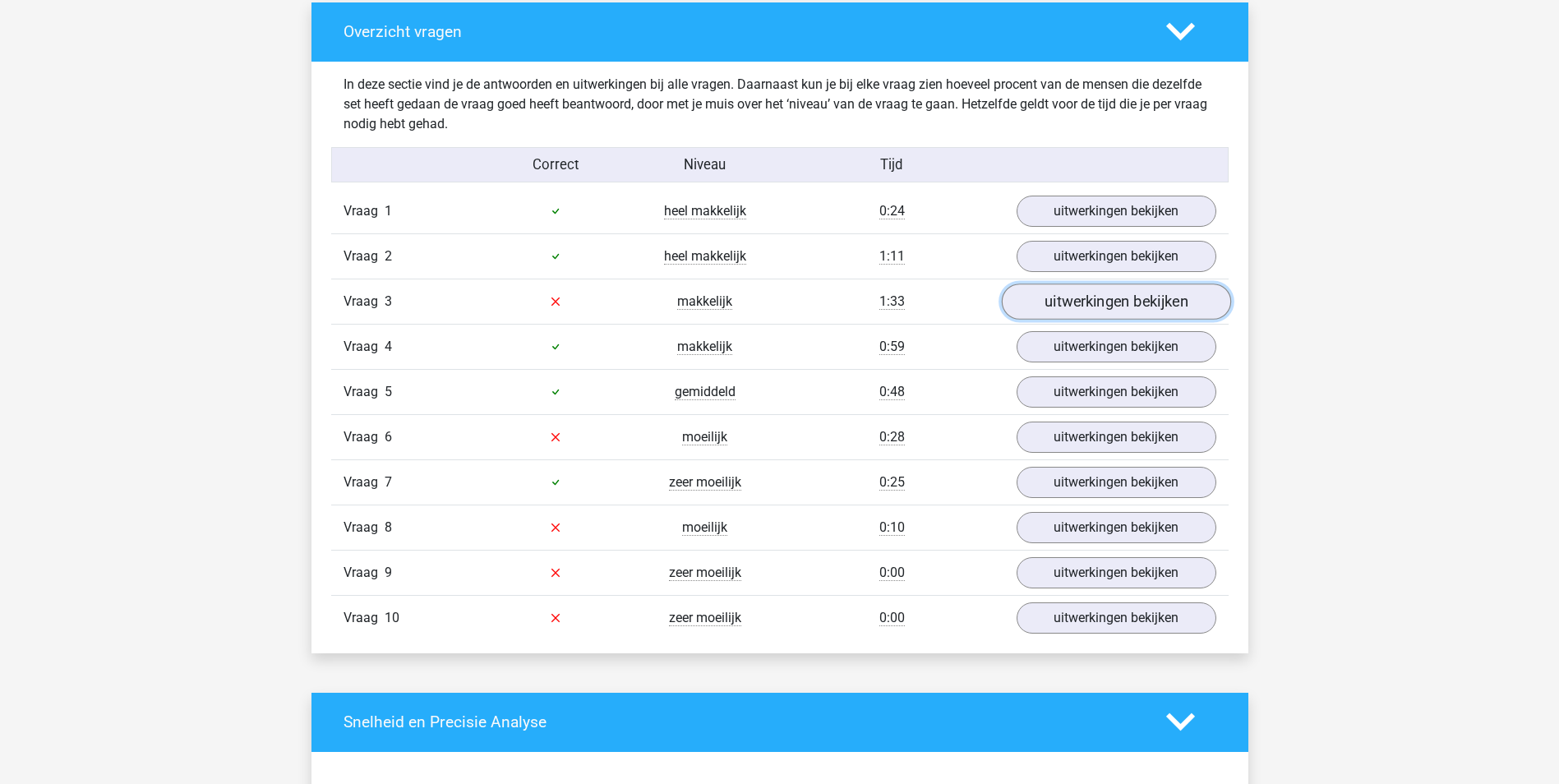
click at [1136, 314] on link "uitwerkingen bekijken" at bounding box center [1115, 302] width 229 height 36
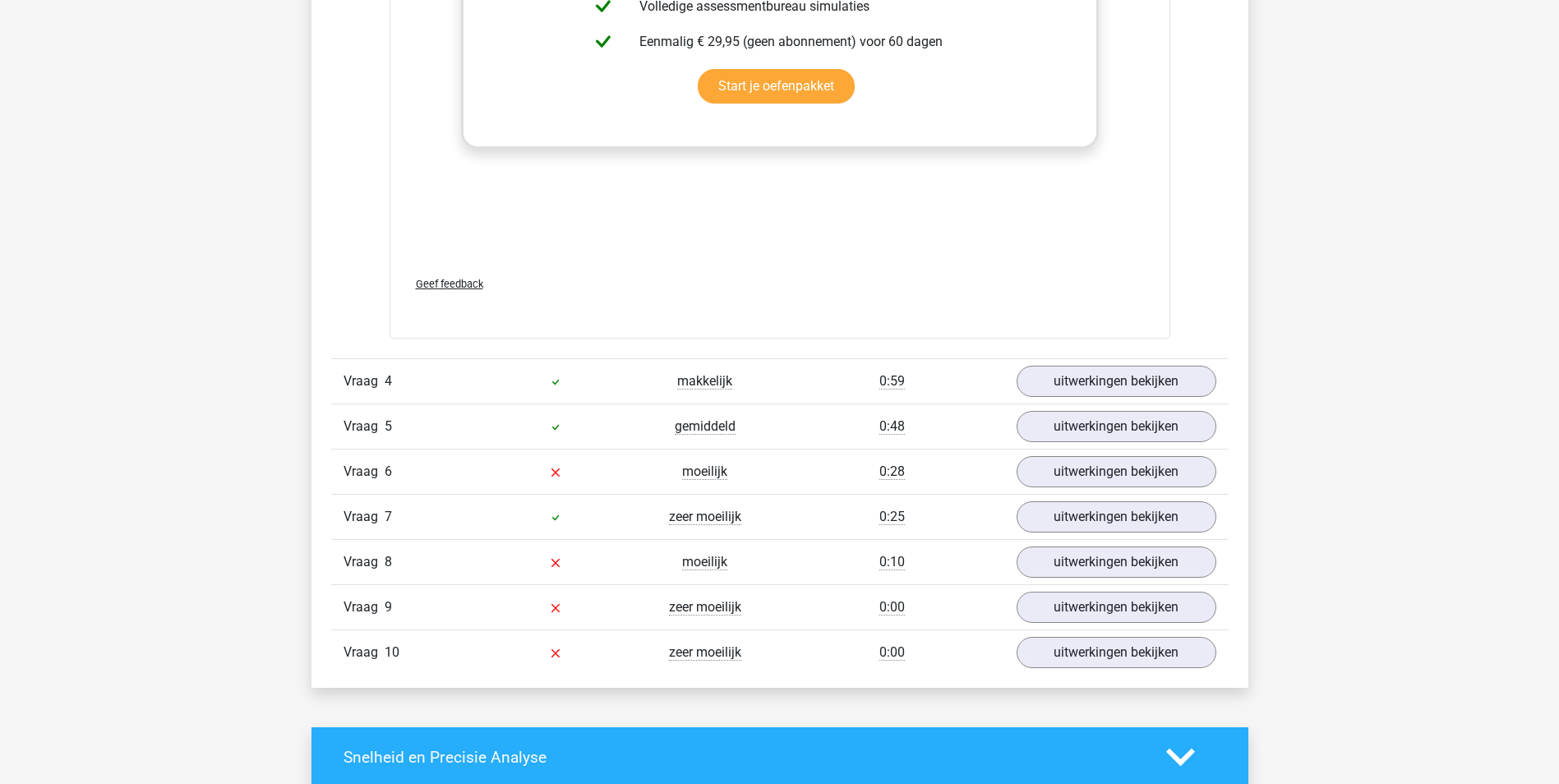
scroll to position [2218, 0]
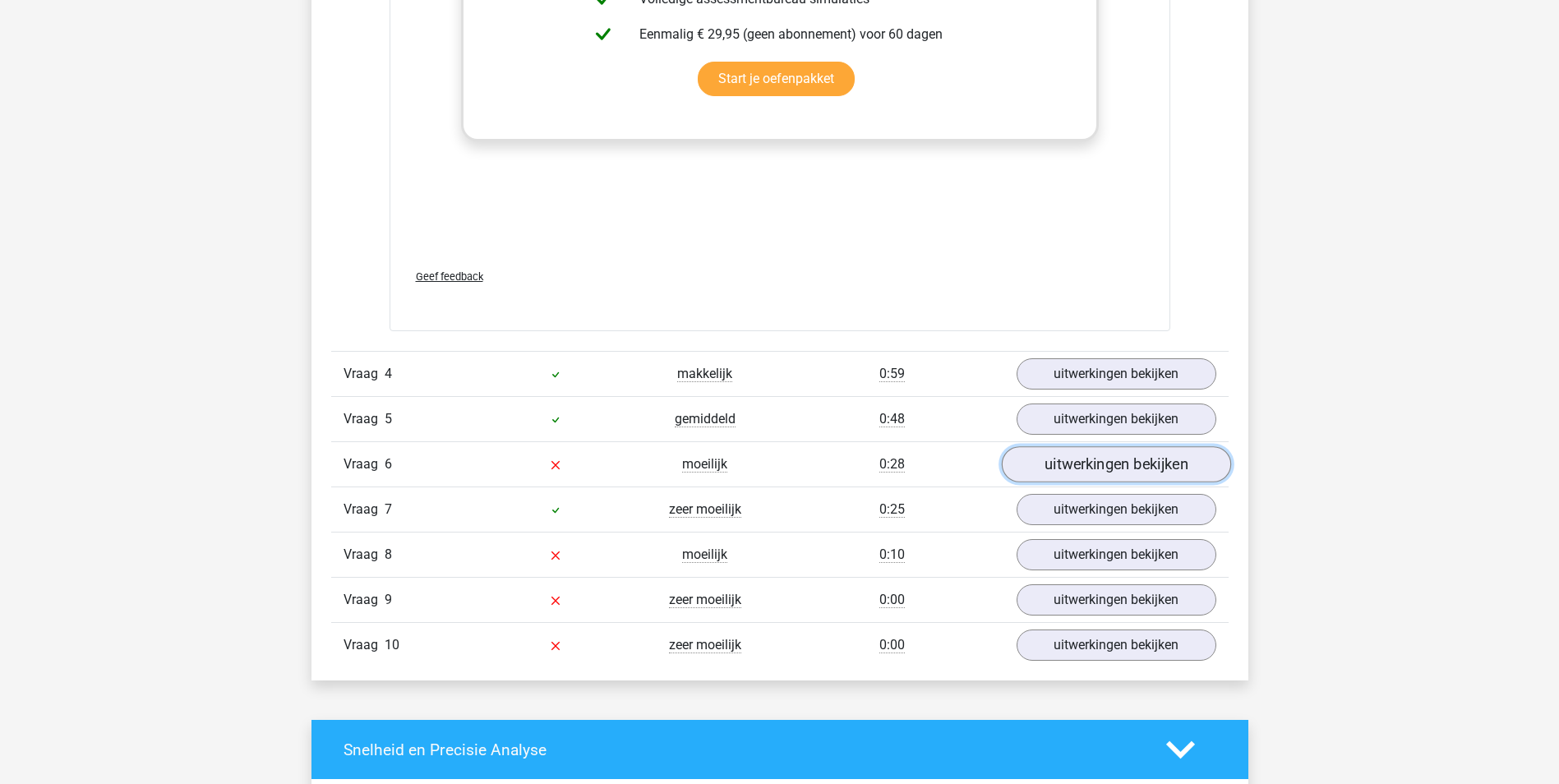
click at [1089, 472] on link "uitwerkingen bekijken" at bounding box center [1115, 465] width 229 height 36
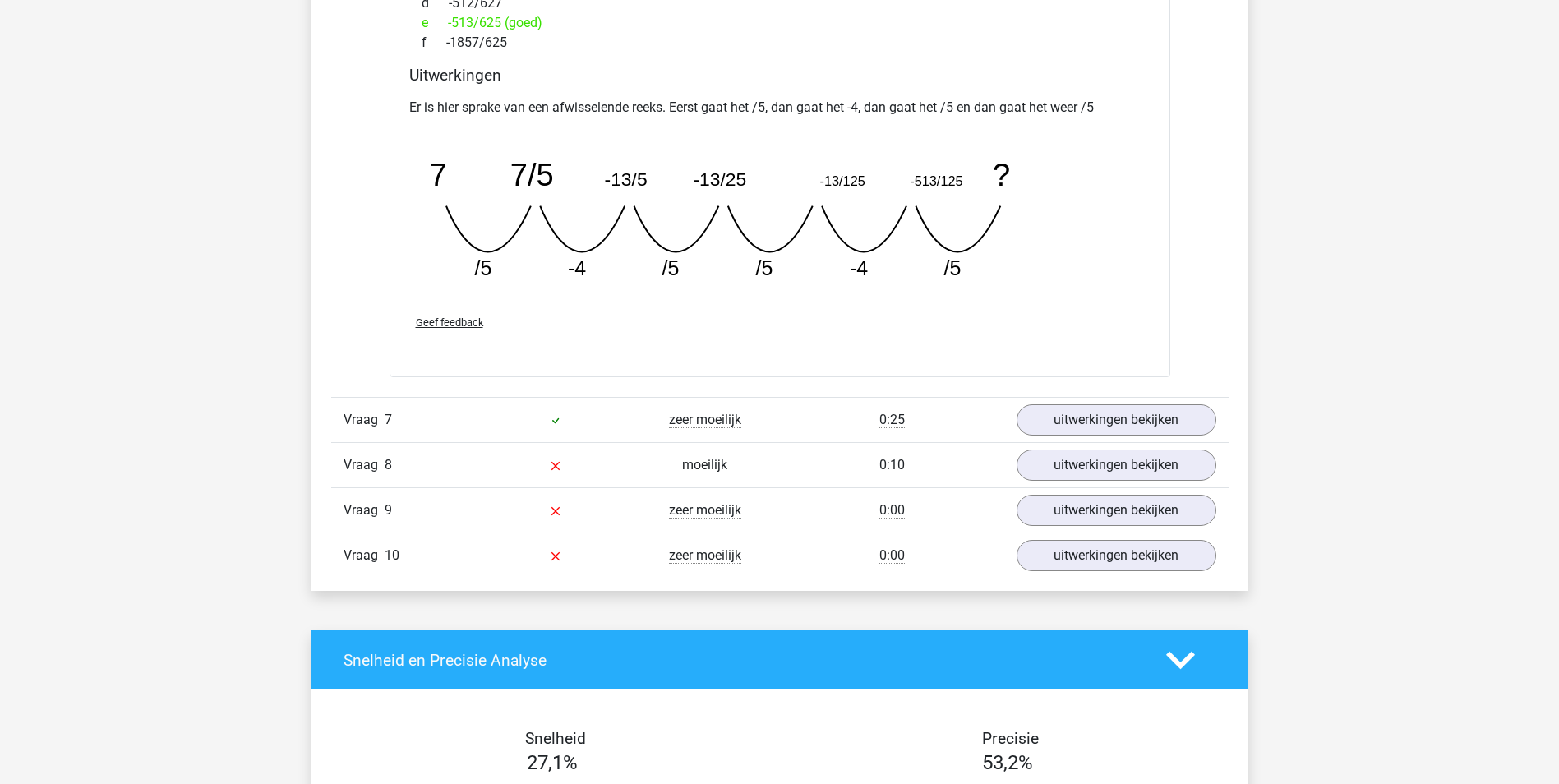
scroll to position [3040, 0]
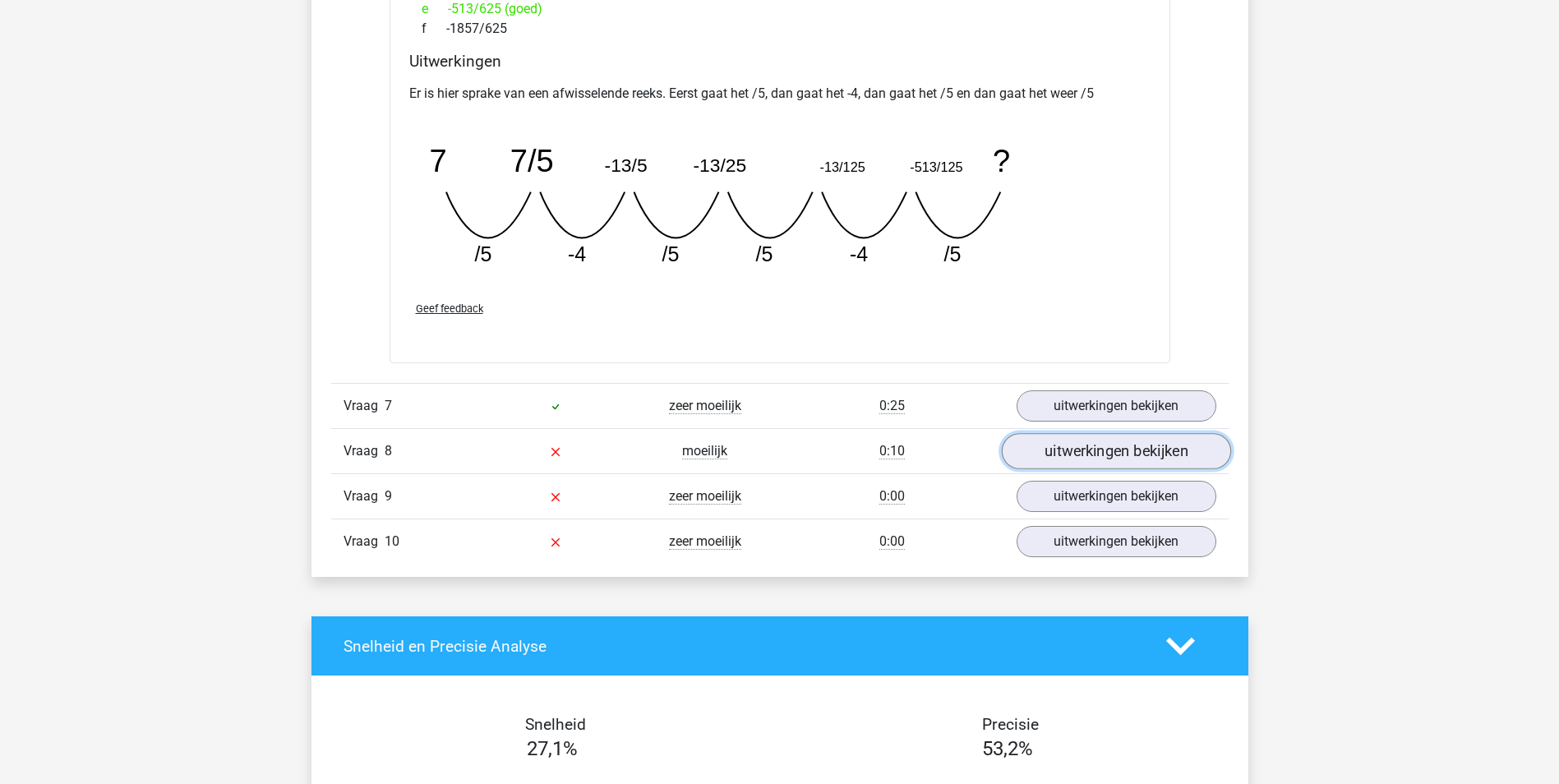
click at [1109, 456] on link "uitwerkingen bekijken" at bounding box center [1115, 451] width 229 height 36
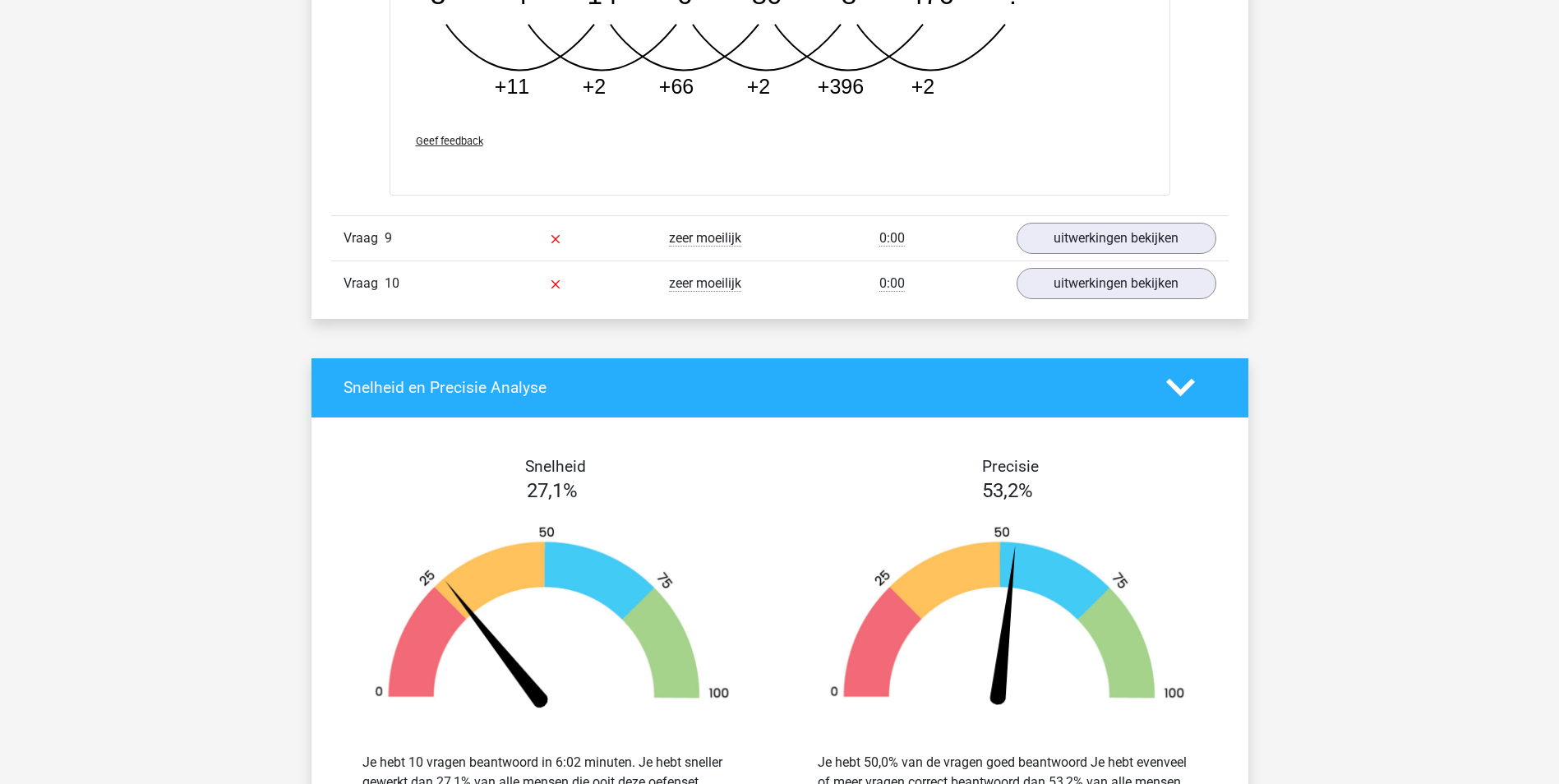
scroll to position [4190, 0]
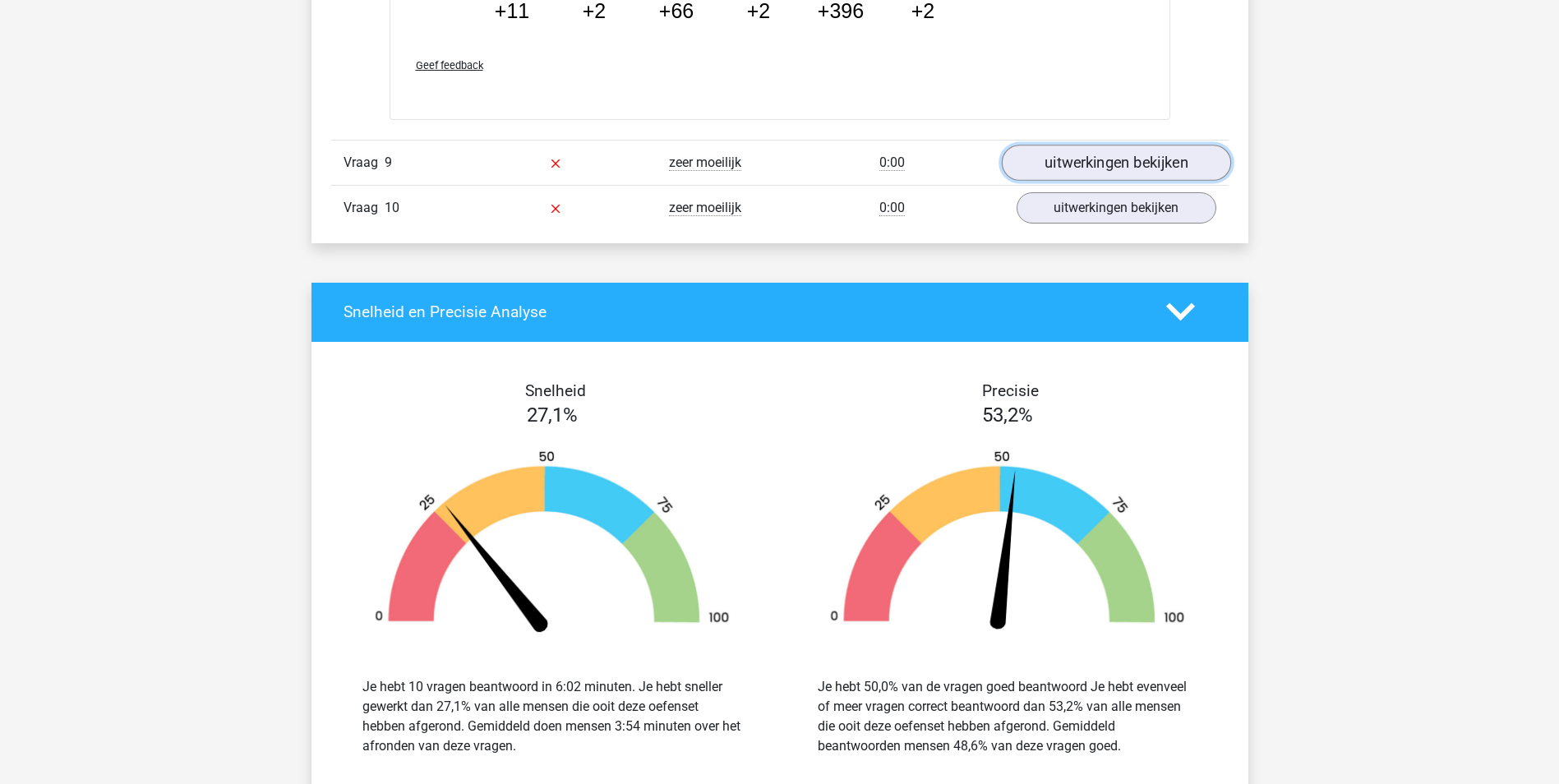
click at [1138, 169] on link "uitwerkingen bekijken" at bounding box center [1115, 163] width 229 height 36
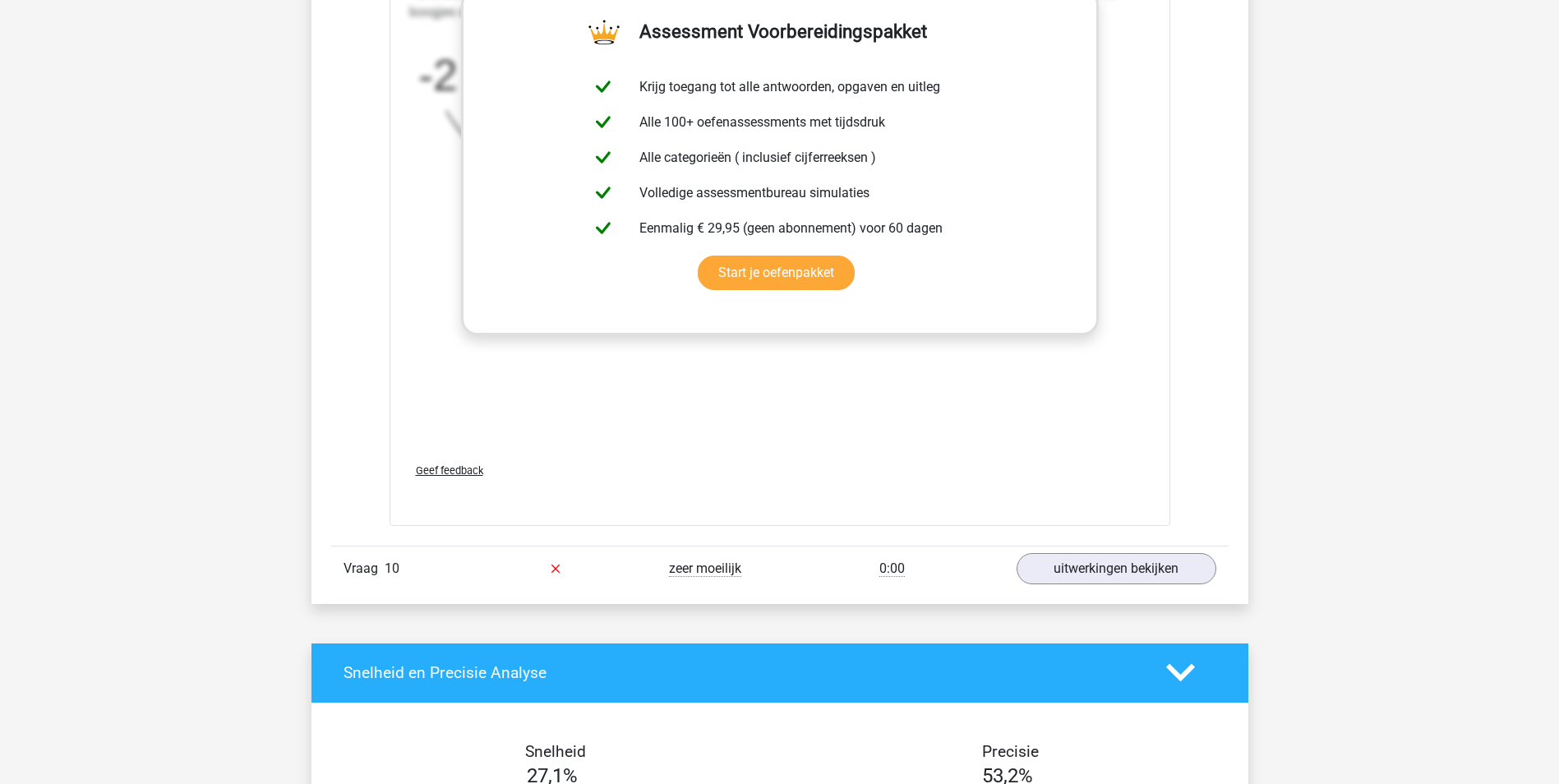
scroll to position [4848, 0]
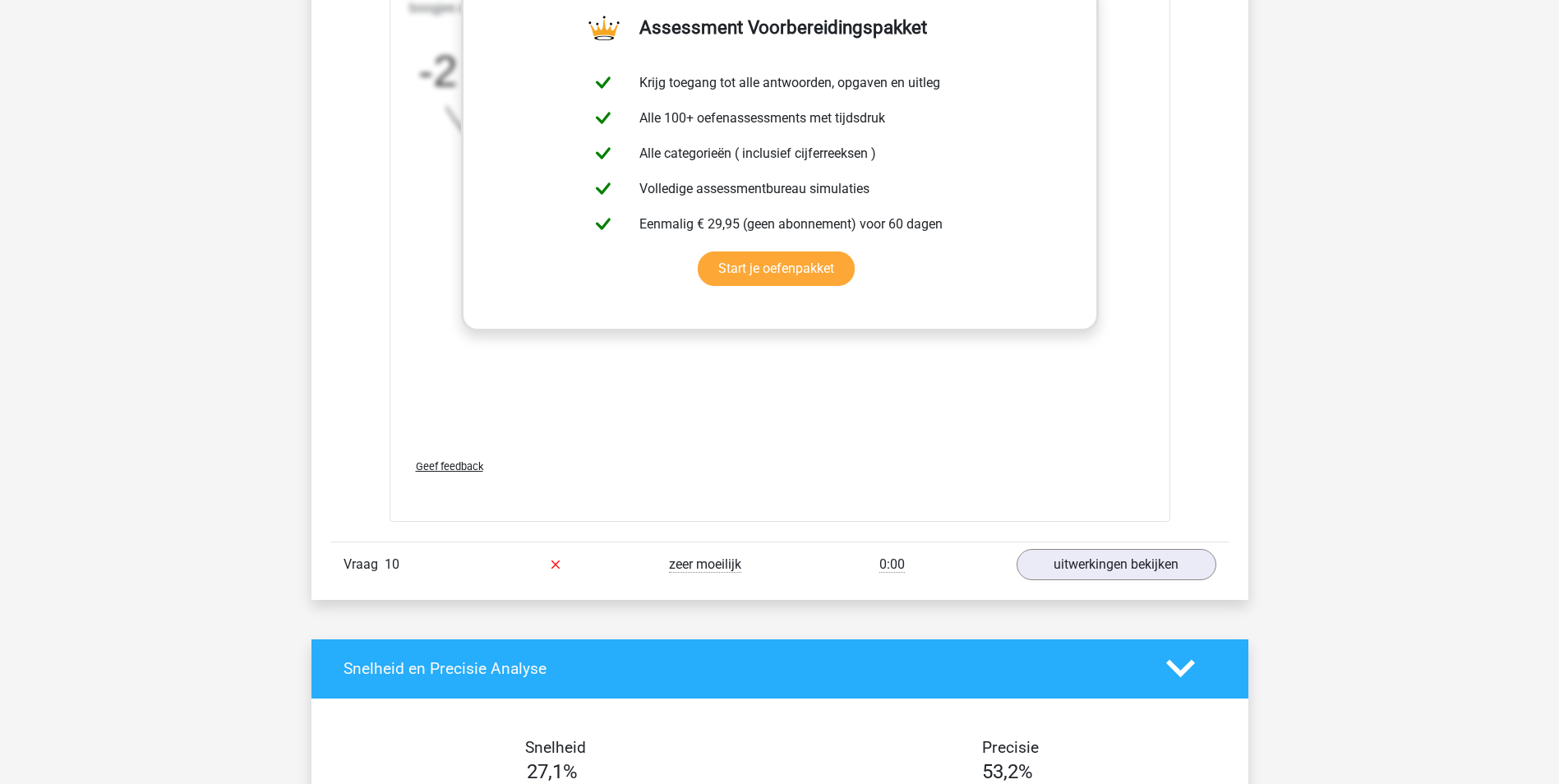
click at [583, 434] on div "In deze reeks vind je het tweede getal door het eerste getal *2 te doen. Het de…" at bounding box center [779, 198] width 741 height 493
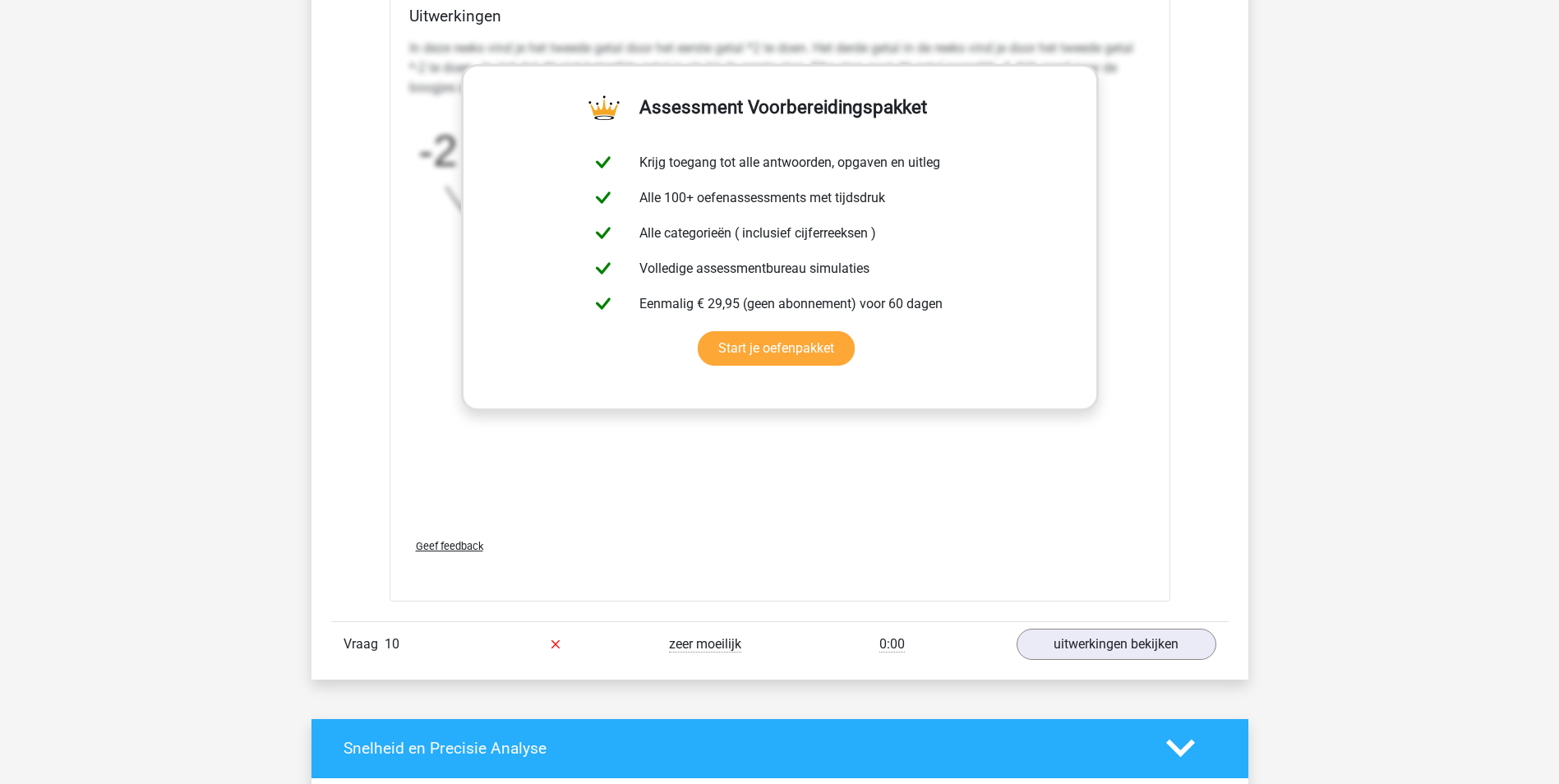
scroll to position [4765, 0]
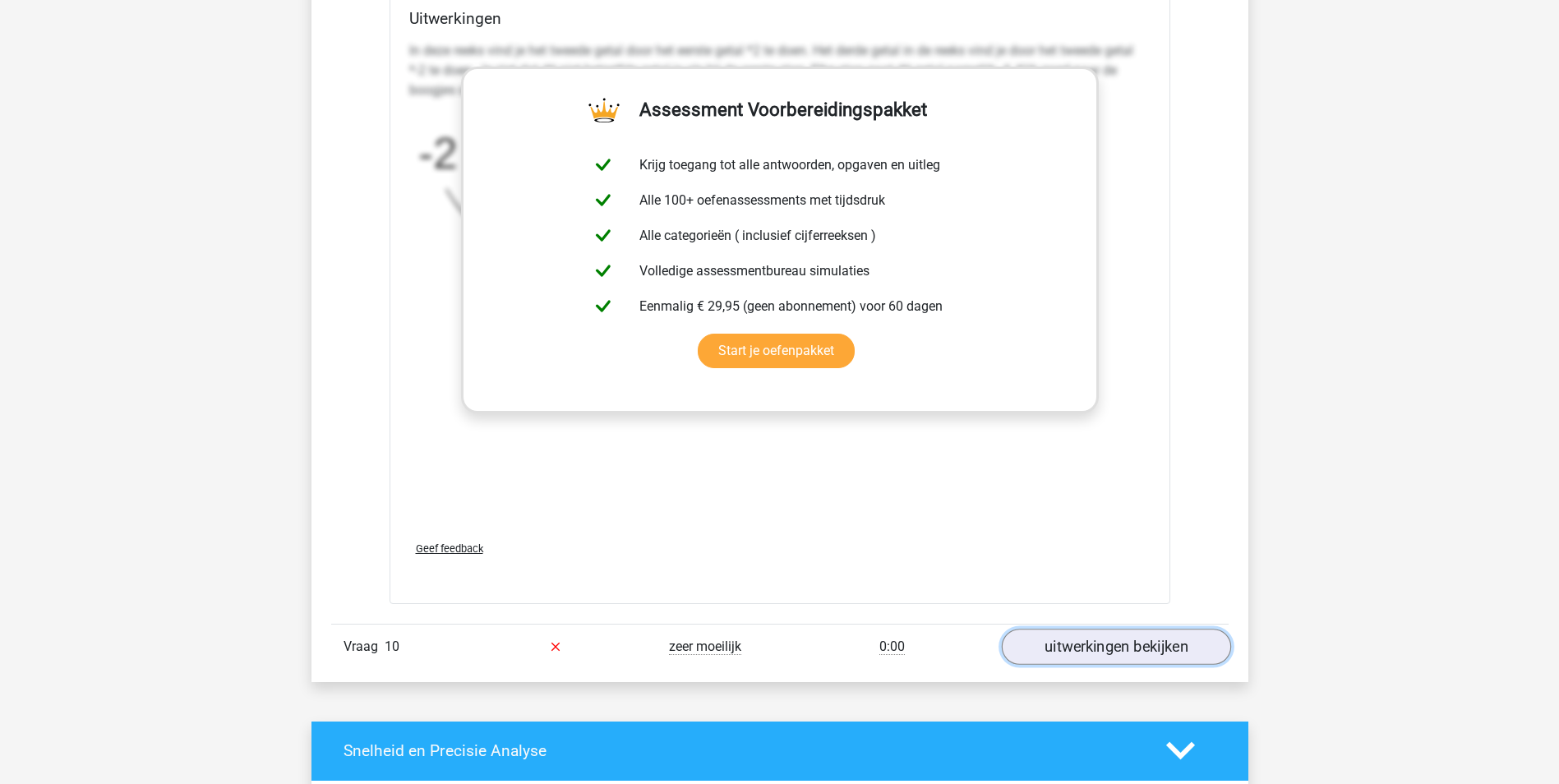
click at [1096, 652] on link "uitwerkingen bekijken" at bounding box center [1115, 647] width 229 height 36
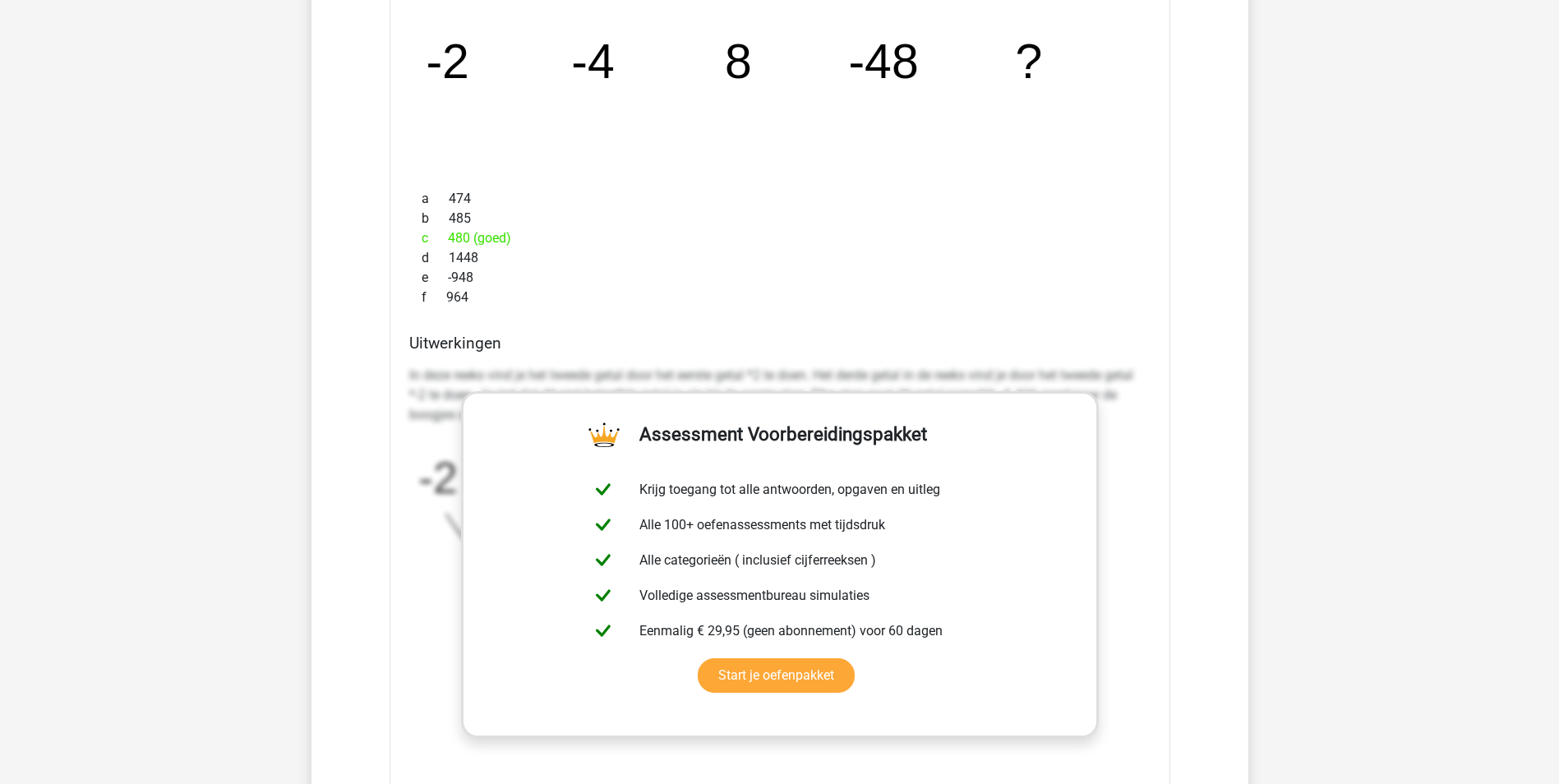
scroll to position [4437, 0]
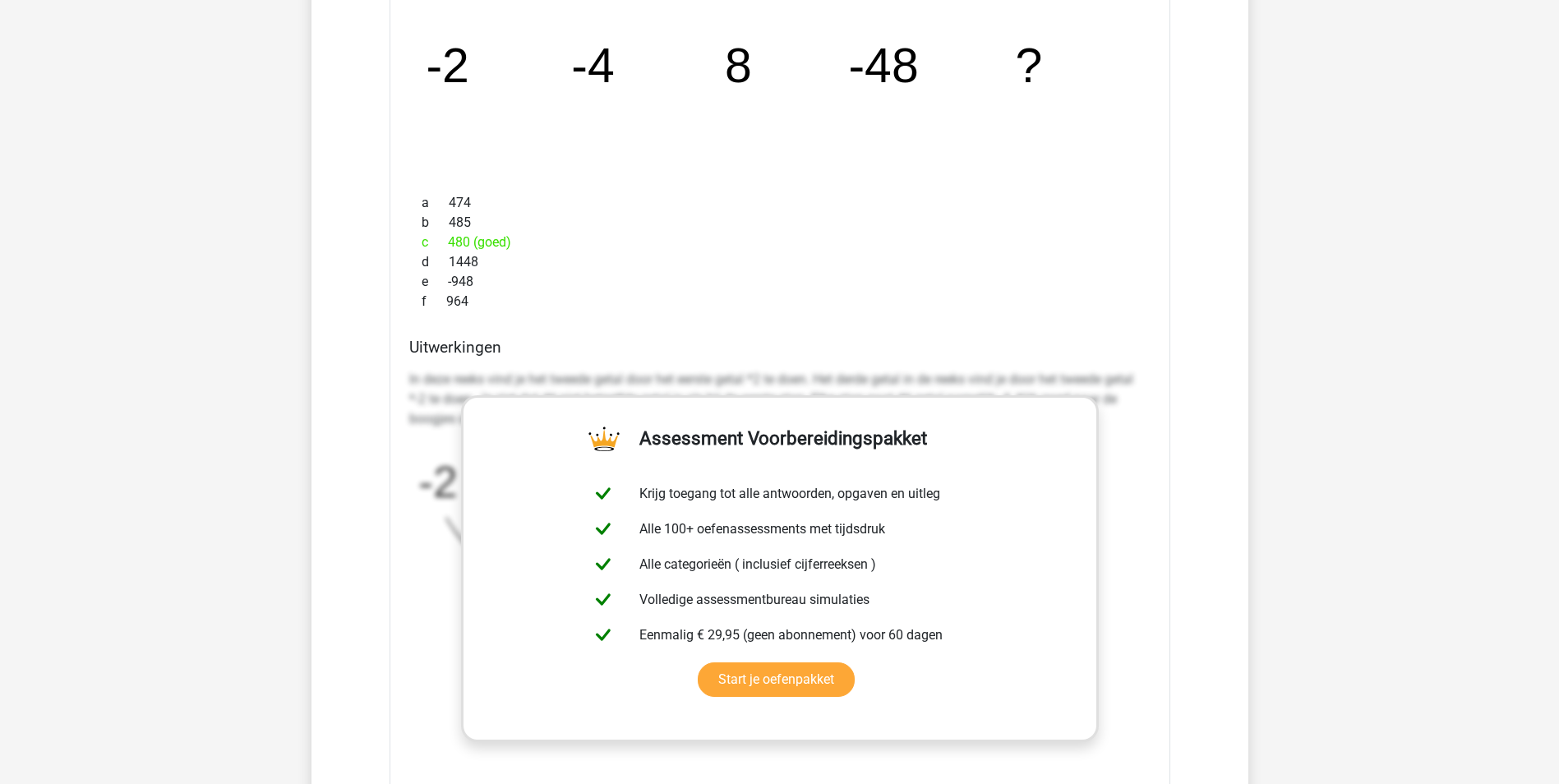
click at [728, 234] on div "c 480 (goed)" at bounding box center [779, 242] width 741 height 20
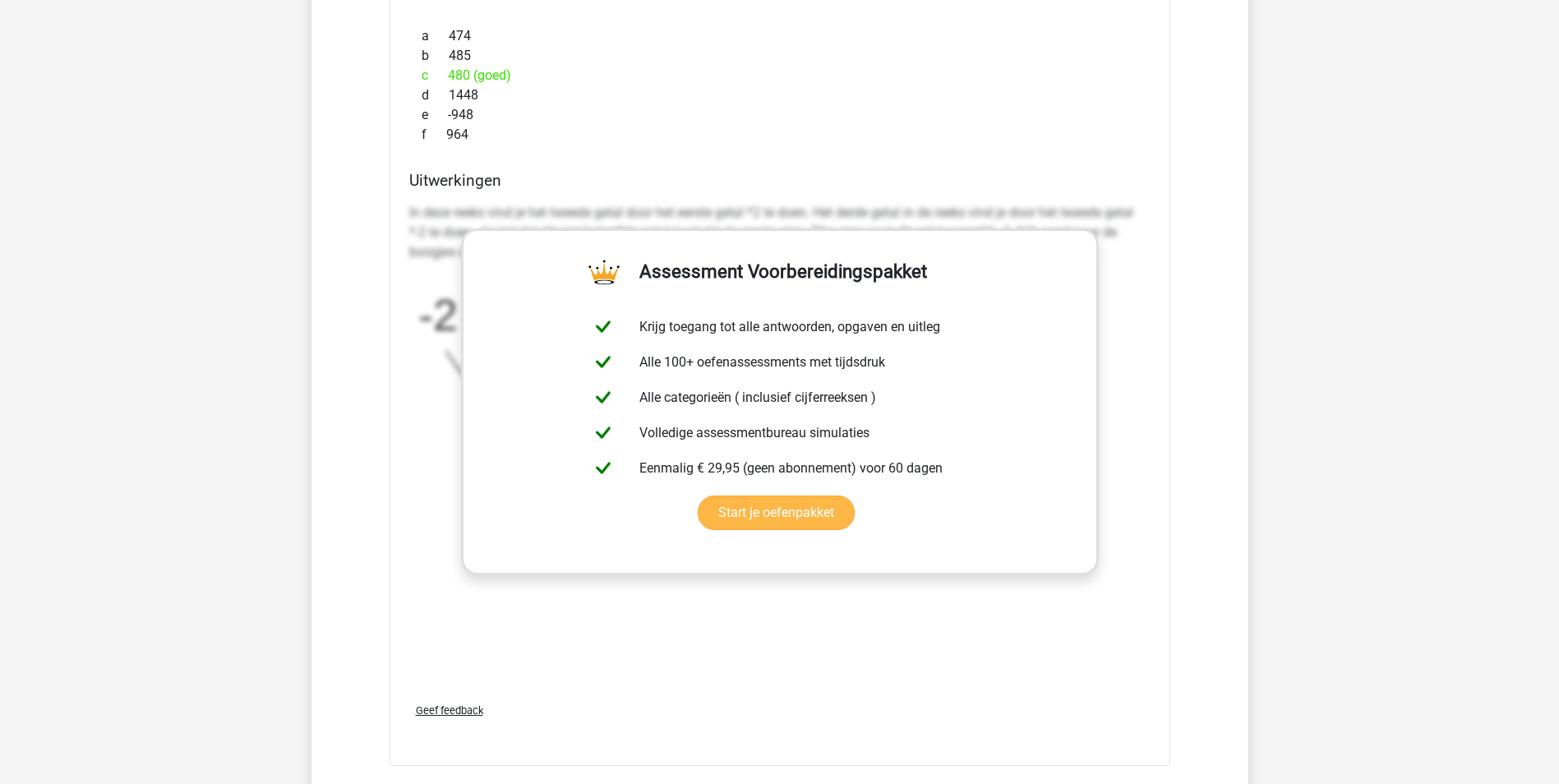
scroll to position [4601, 0]
click at [697, 498] on link "Start je oefenpakket" at bounding box center [776, 516] width 157 height 35
click at [822, 215] on p "In deze reeks vind je het tweede getal door het eerste getal *2 te doen. Het de…" at bounding box center [779, 235] width 741 height 59
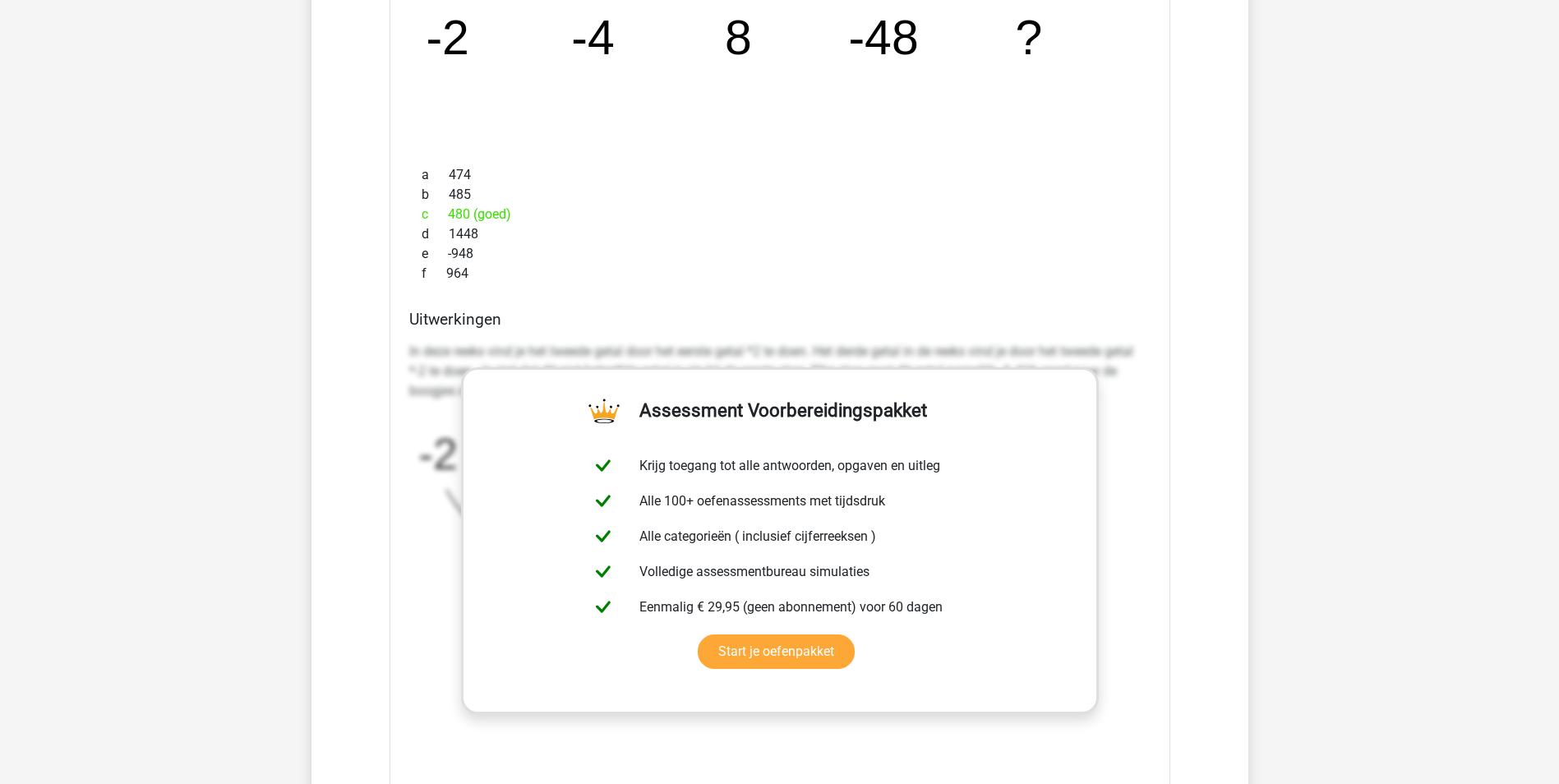
scroll to position [4519, 0]
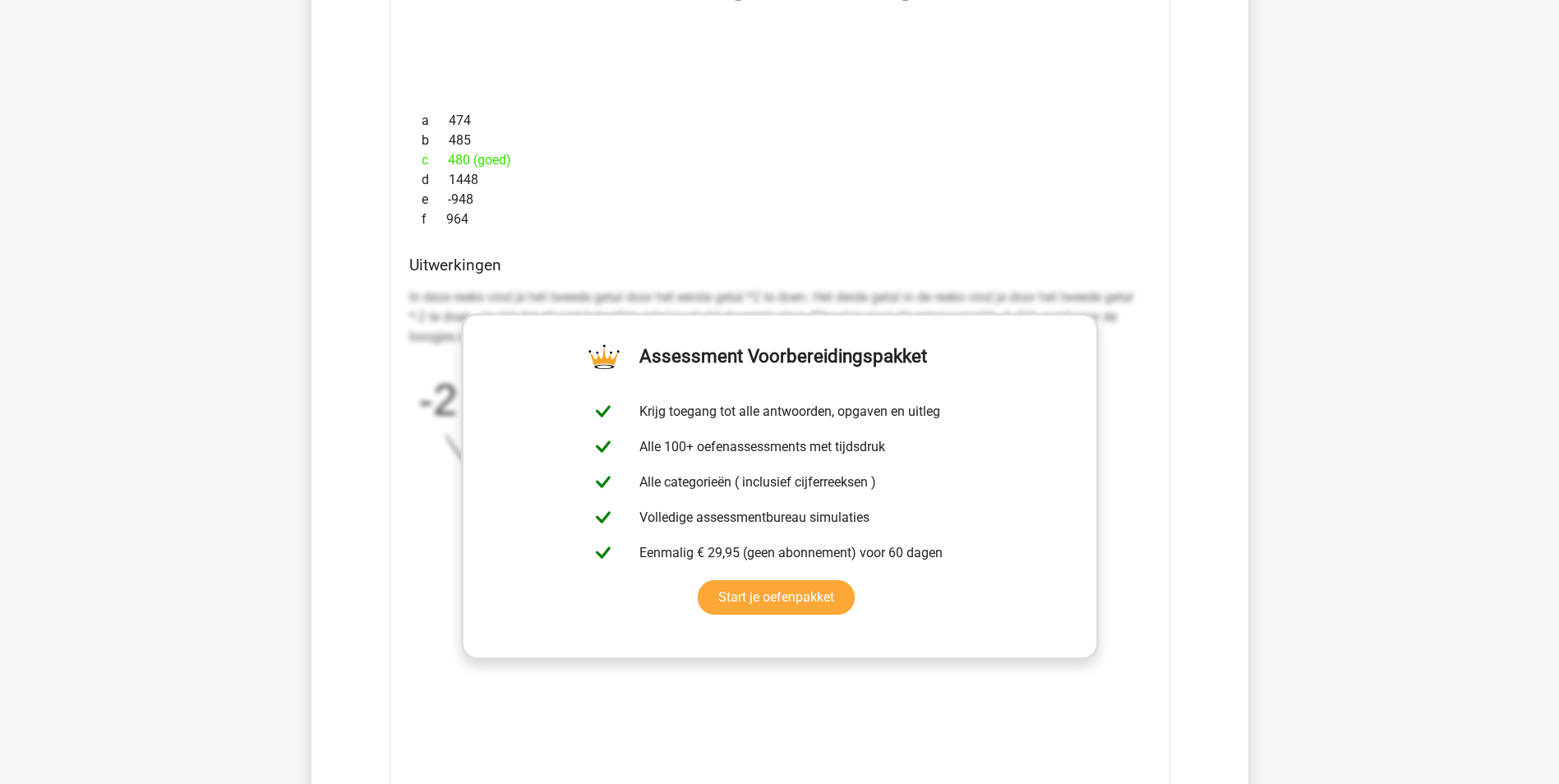
click at [499, 279] on div "Uitwerkingen In deze reeks vind je het tweede getal door het eerste getal *2 te…" at bounding box center [779, 515] width 754 height 519
click at [1125, 312] on p "In deze reeks vind je het tweede getal door het eerste getal *2 te doen. Het de…" at bounding box center [779, 317] width 741 height 59
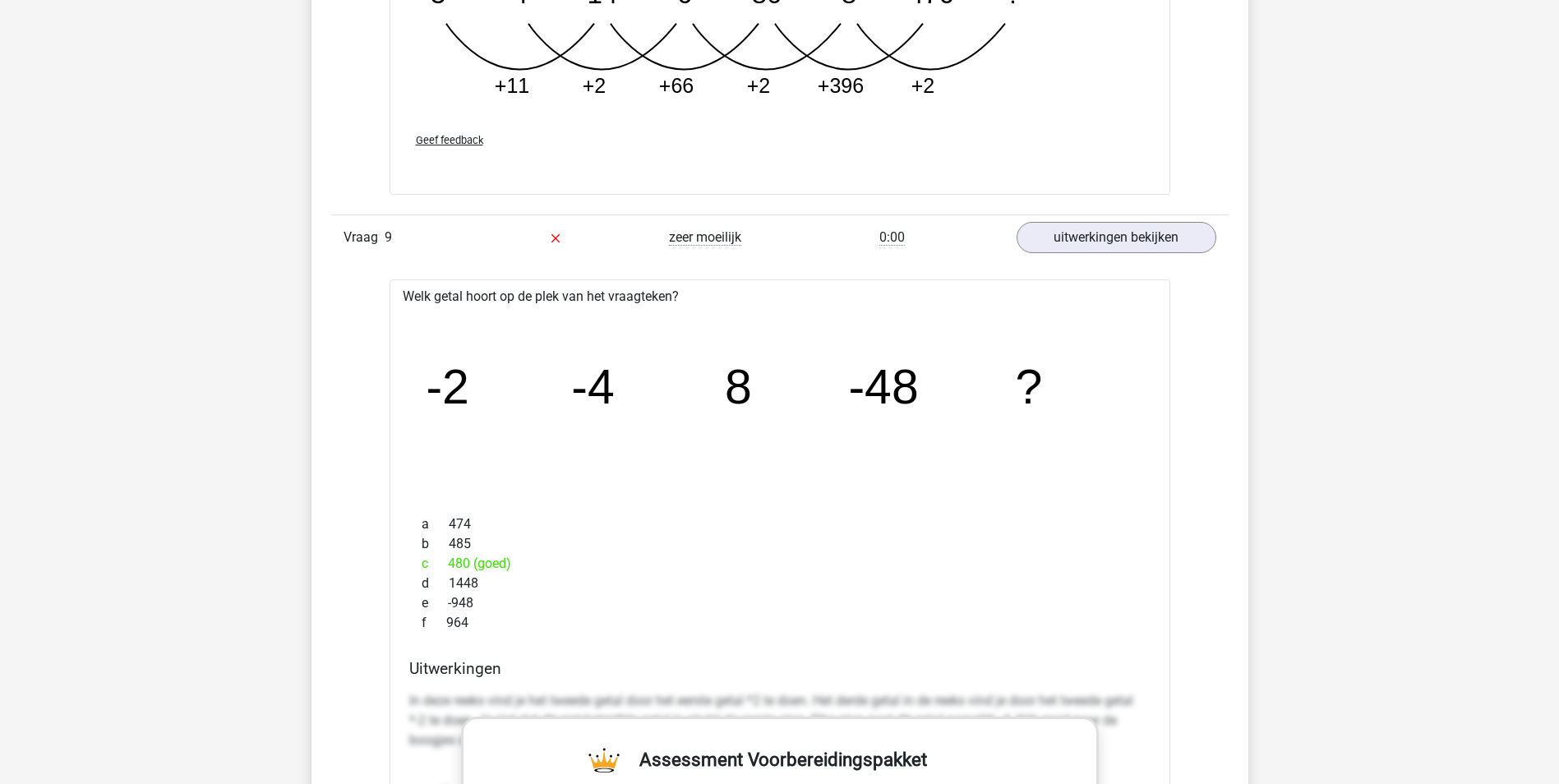
scroll to position [3787, 0]
